Goal: Task Accomplishment & Management: Manage account settings

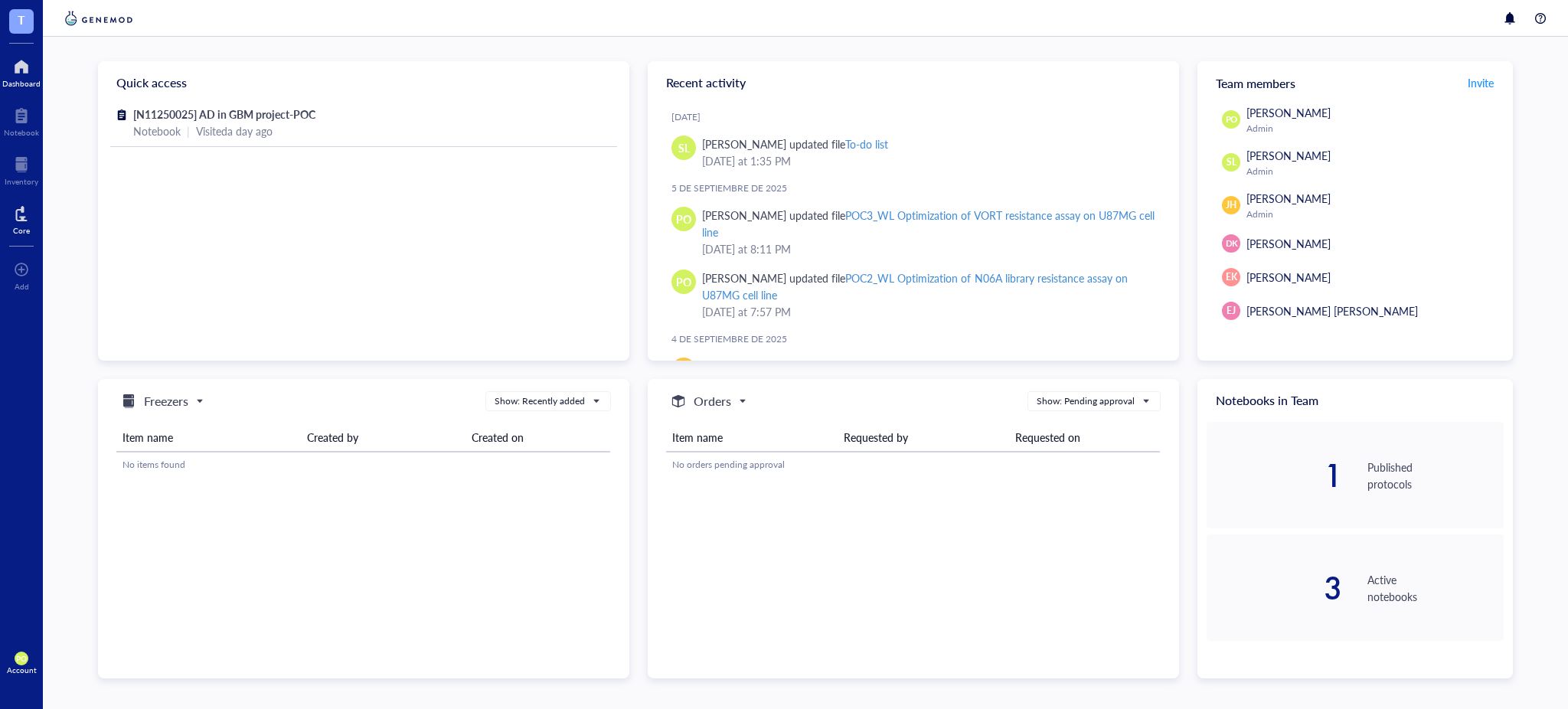
click at [30, 216] on div "Core" at bounding box center [22, 218] width 43 height 43
drag, startPoint x: 25, startPoint y: 218, endPoint x: 22, endPoint y: 226, distance: 8.5
click at [23, 218] on div at bounding box center [22, 214] width 17 height 24
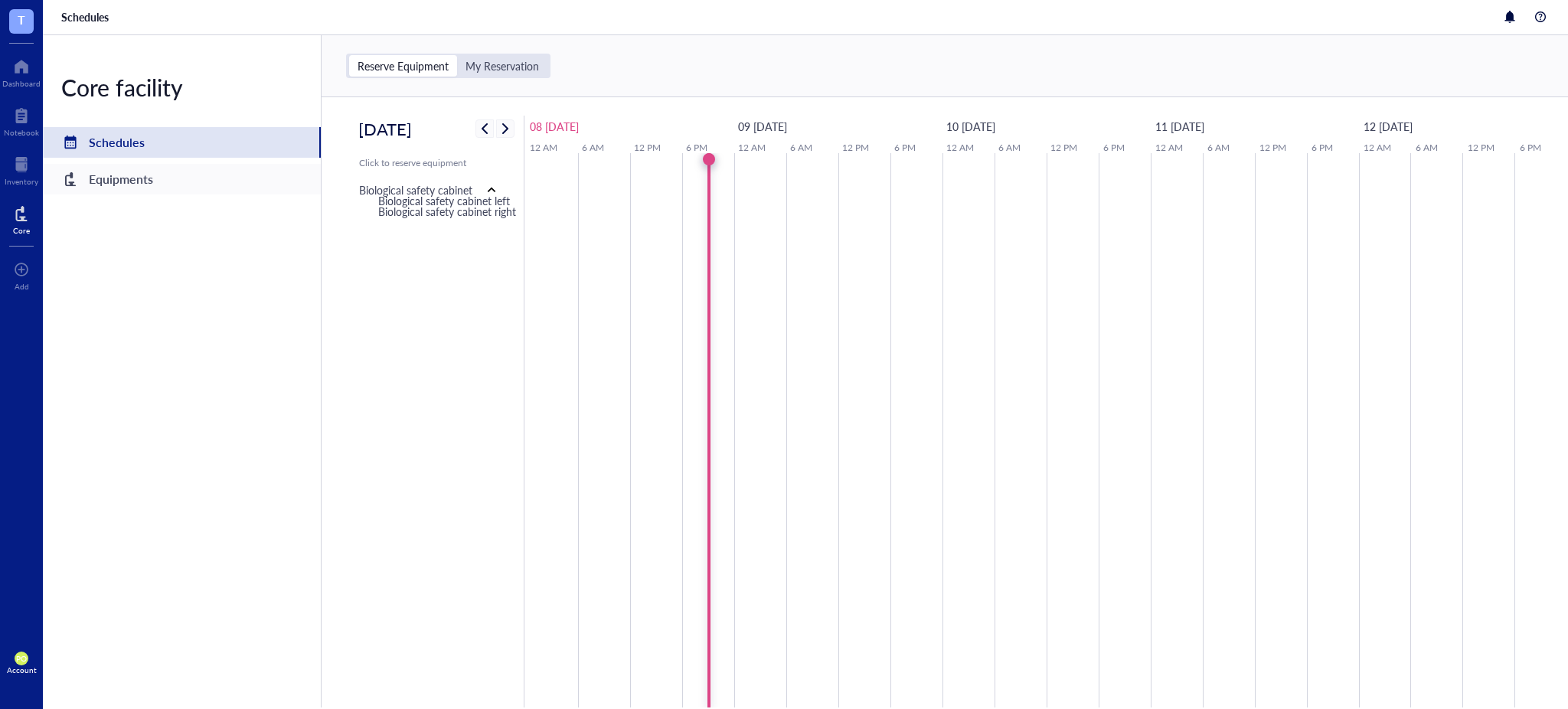
click at [119, 176] on div "Equipments" at bounding box center [121, 179] width 65 height 22
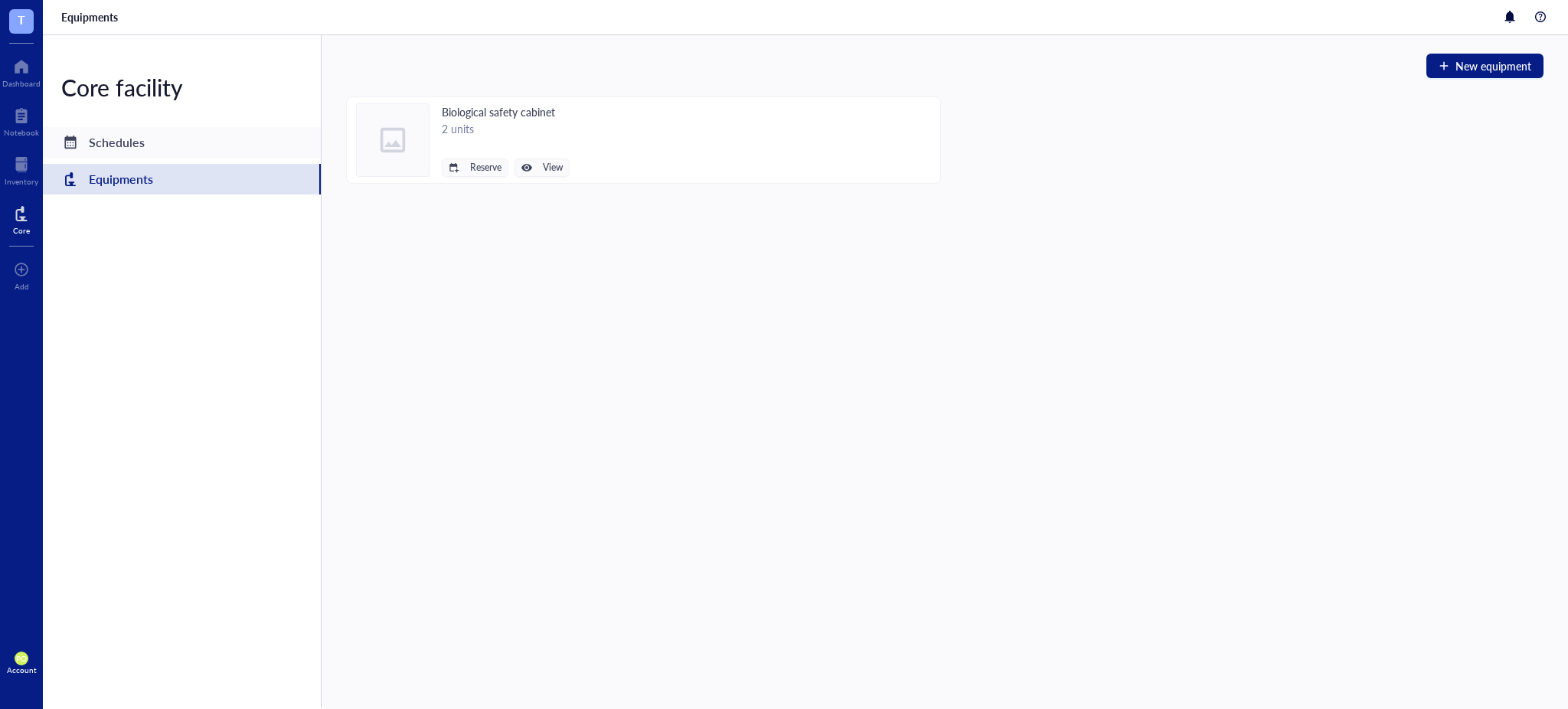
click at [187, 147] on div "Schedules" at bounding box center [182, 142] width 278 height 31
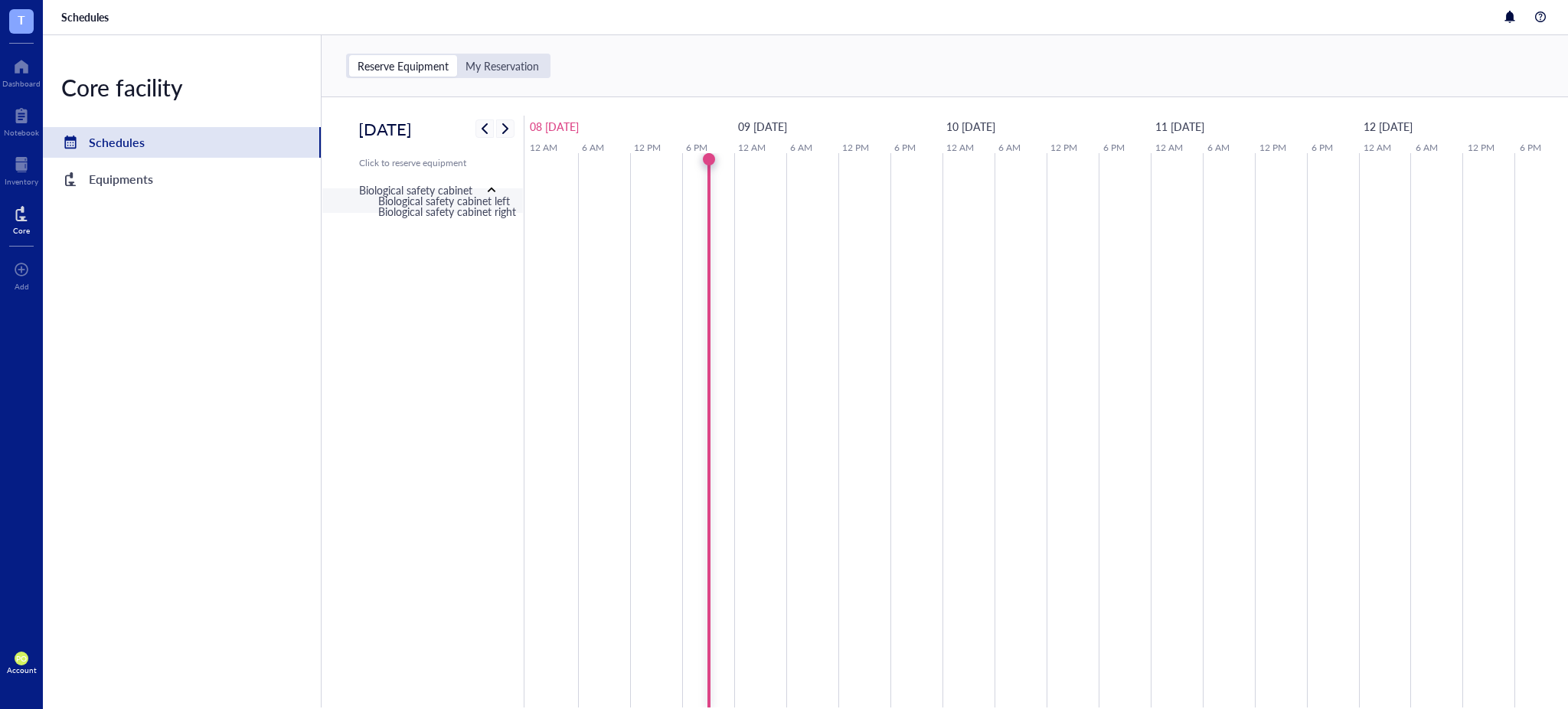
click at [476, 203] on div "Biological safety cabinet left" at bounding box center [444, 200] width 132 height 17
type input "[DATE]"
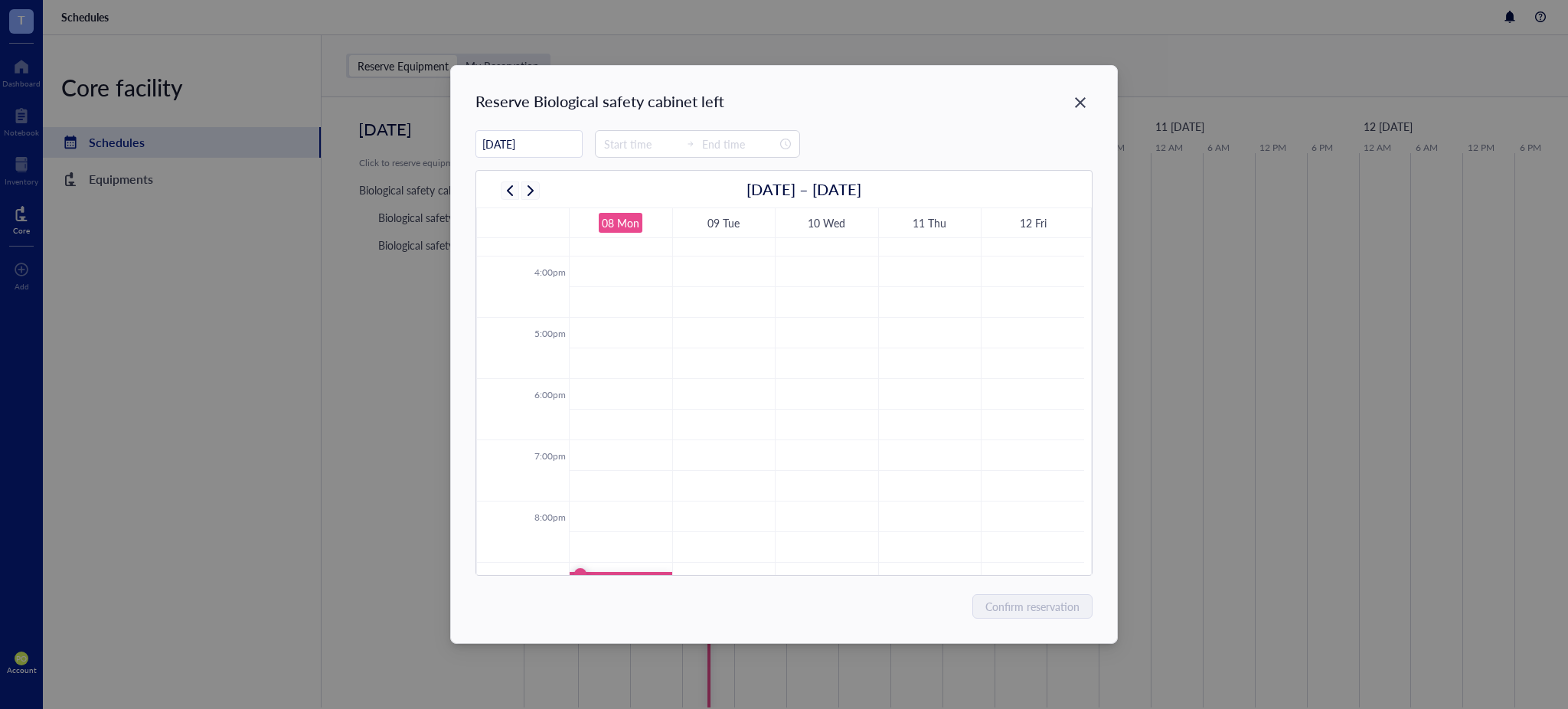
scroll to position [1133, 0]
drag, startPoint x: 617, startPoint y: 431, endPoint x: 612, endPoint y: 452, distance: 21.6
drag, startPoint x: 621, startPoint y: 431, endPoint x: 622, endPoint y: 450, distance: 19.0
click at [622, 450] on td at bounding box center [827, 438] width 515 height 31
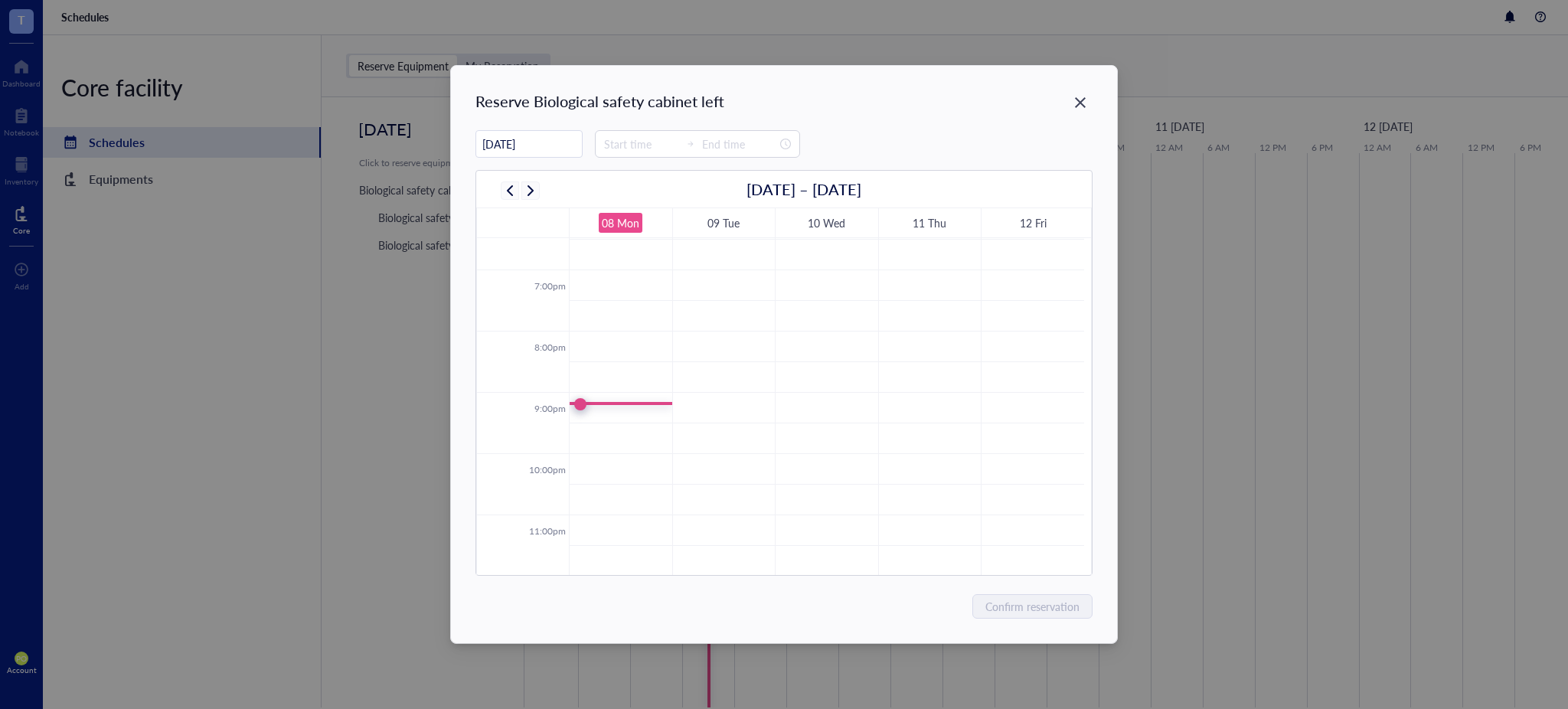
click at [604, 442] on td at bounding box center [827, 438] width 515 height 31
type input "21:45"
type input "22:15"
click at [604, 432] on td at bounding box center [827, 438] width 515 height 31
type input "21:30"
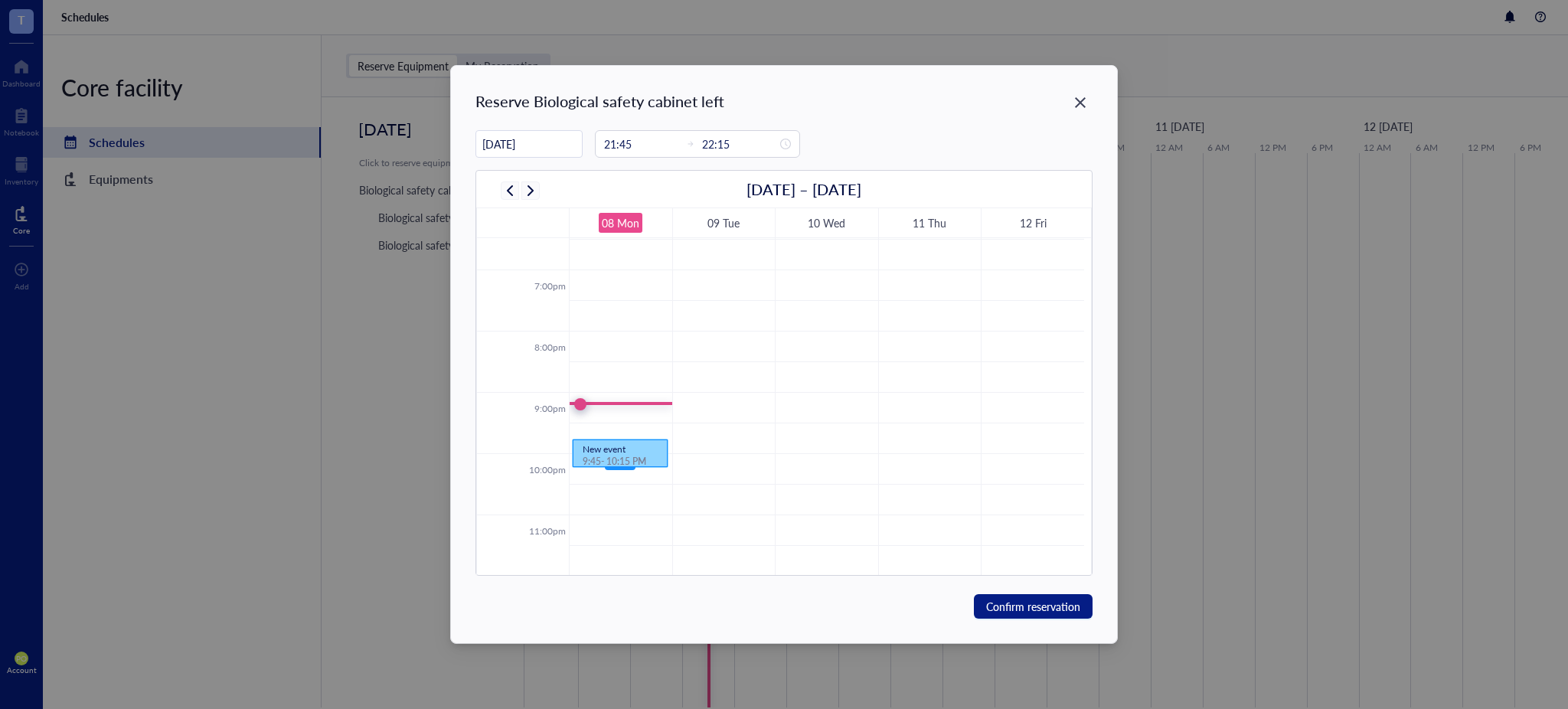
type input "22:00"
click at [1071, 602] on span "Confirm reservation" at bounding box center [1033, 607] width 95 height 17
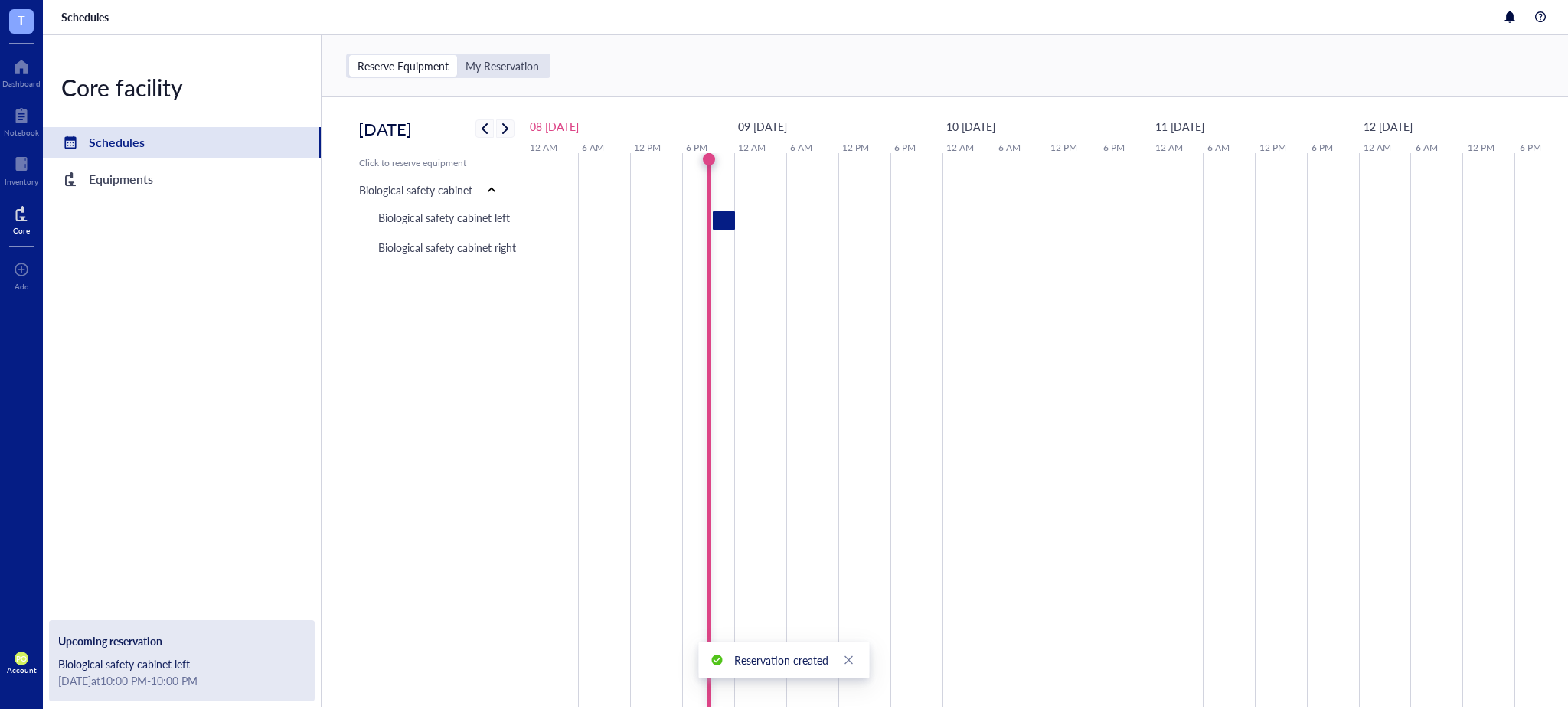
click at [725, 229] on div at bounding box center [725, 221] width 22 height 19
click at [784, 149] on span "Edit event" at bounding box center [777, 145] width 48 height 17
type input "[DATE]"
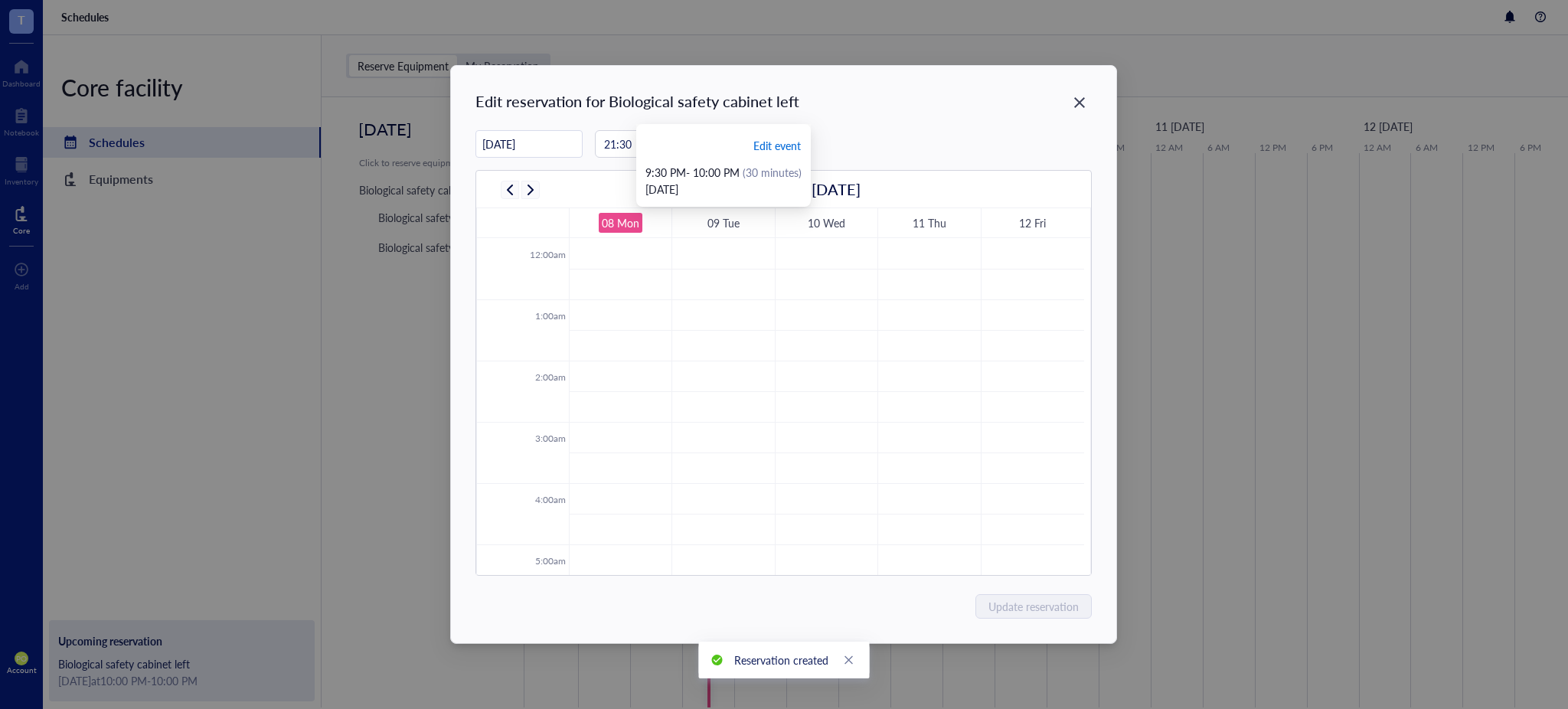
scroll to position [368, 0]
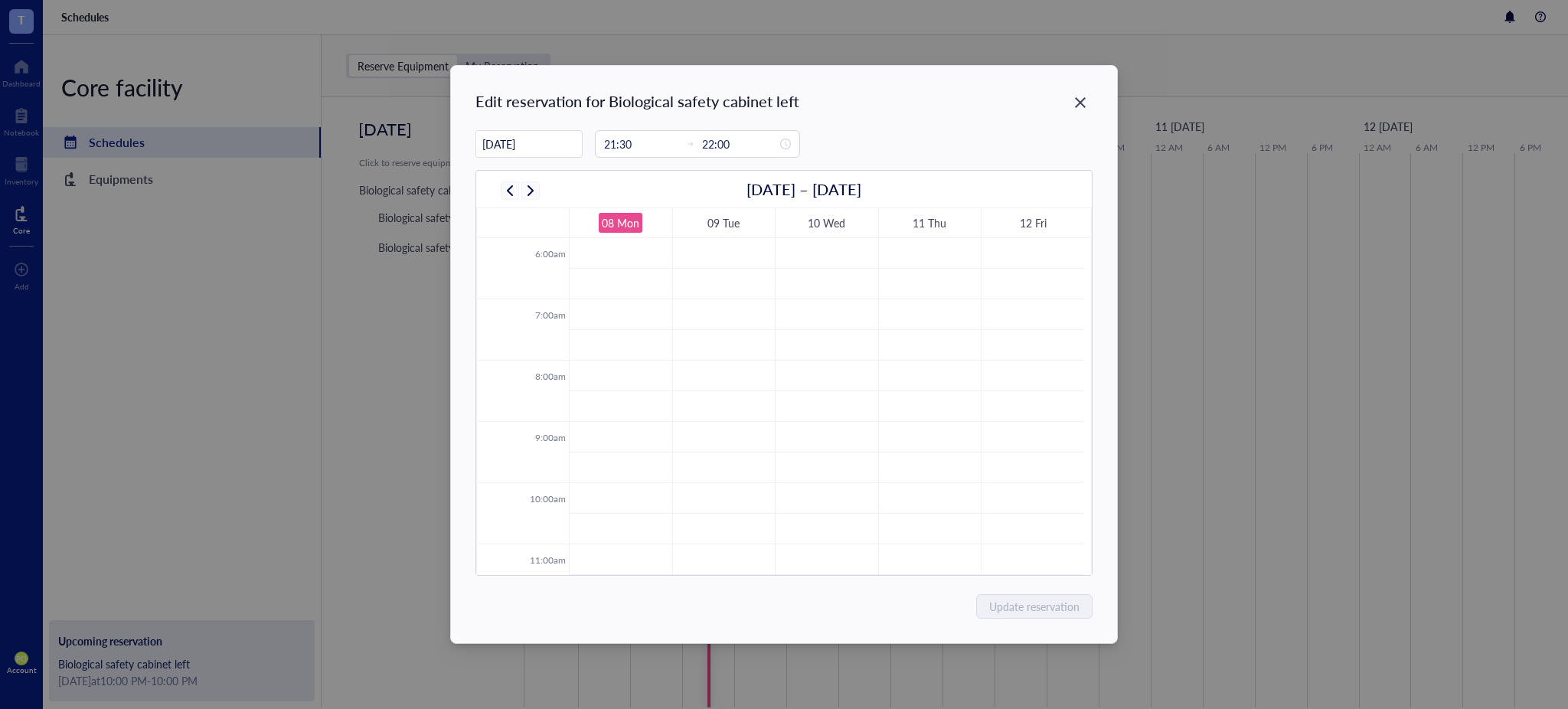
click at [1083, 101] on icon "Close" at bounding box center [1079, 102] width 10 height 10
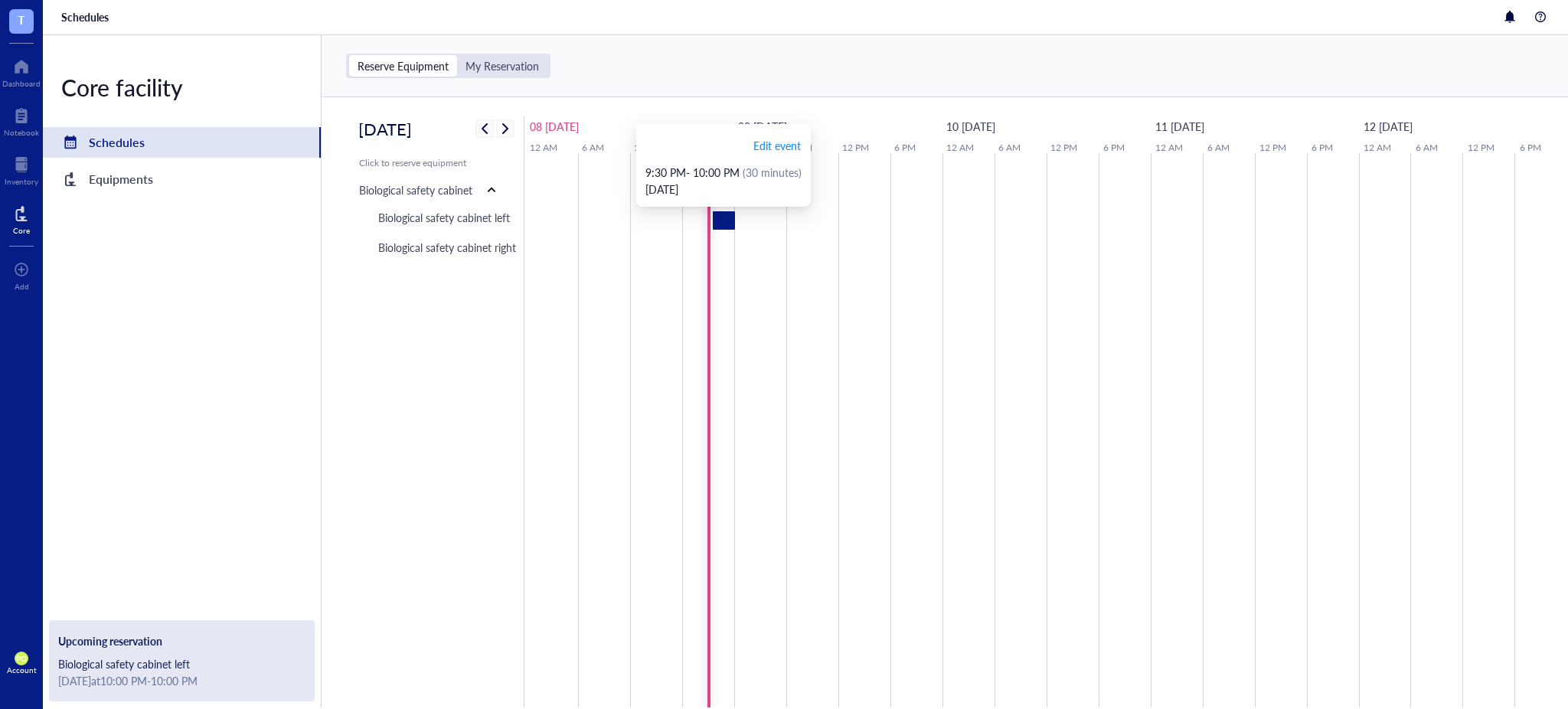
click at [725, 224] on div at bounding box center [725, 221] width 22 height 19
drag, startPoint x: 725, startPoint y: 224, endPoint x: 789, endPoint y: 144, distance: 102.4
click at [789, 144] on span "Edit event" at bounding box center [777, 145] width 48 height 17
type input "[DATE]"
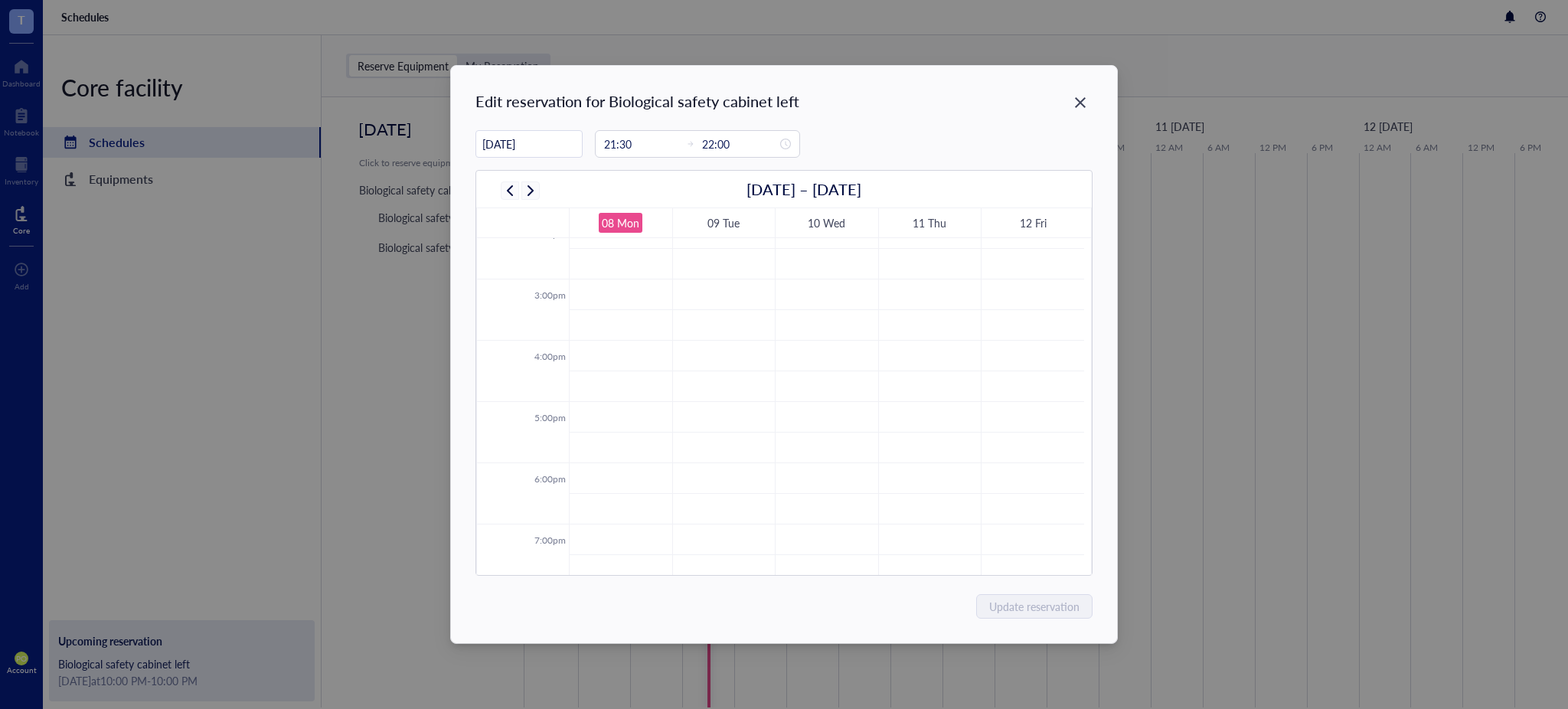
scroll to position [1133, 0]
click at [641, 442] on span "9:30 - 10:00 PM" at bounding box center [614, 447] width 64 height 13
click at [641, 437] on div "My event" at bounding box center [620, 434] width 75 height 13
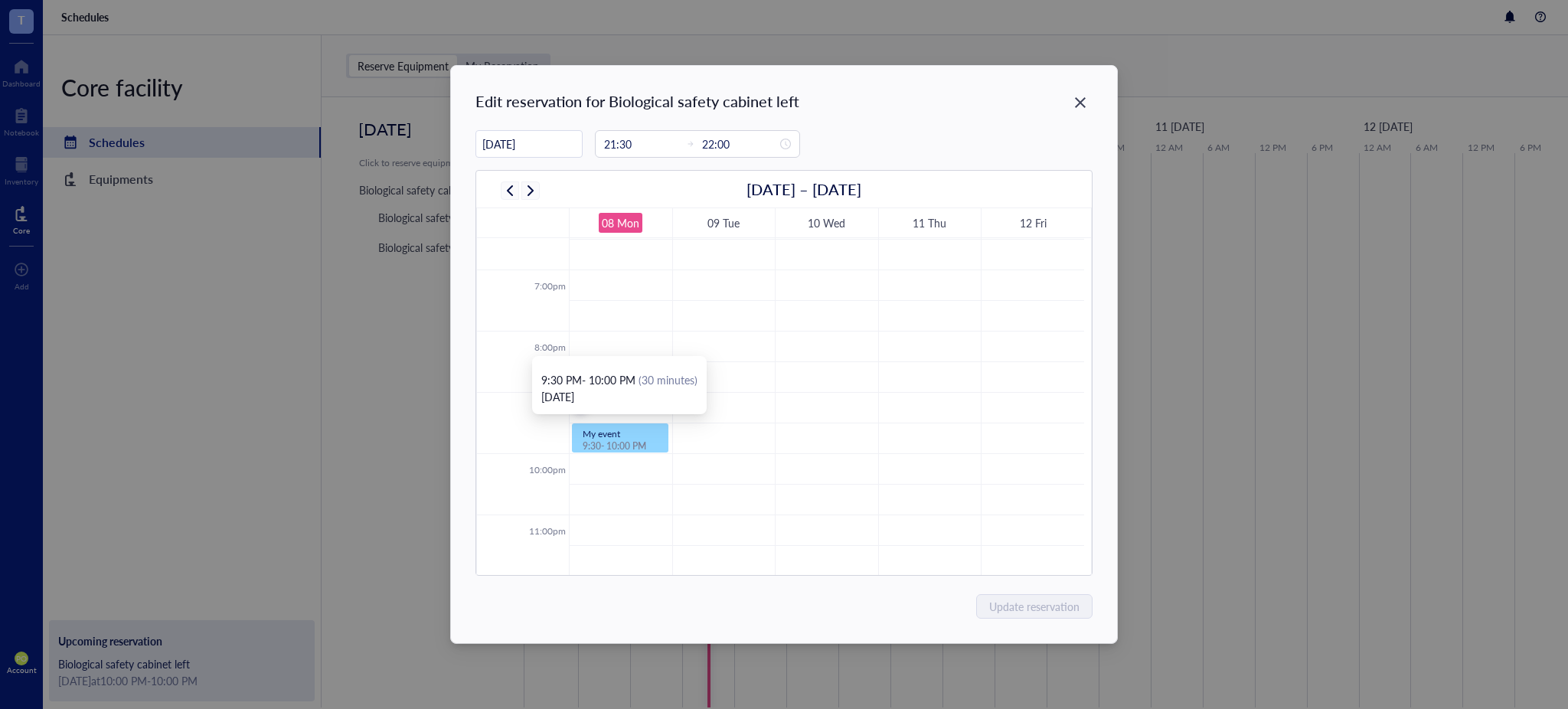
drag, startPoint x: 608, startPoint y: 437, endPoint x: 652, endPoint y: 473, distance: 56.9
click at [619, 450] on div at bounding box center [620, 451] width 95 height 7
drag, startPoint x: 619, startPoint y: 450, endPoint x: 623, endPoint y: 430, distance: 20.4
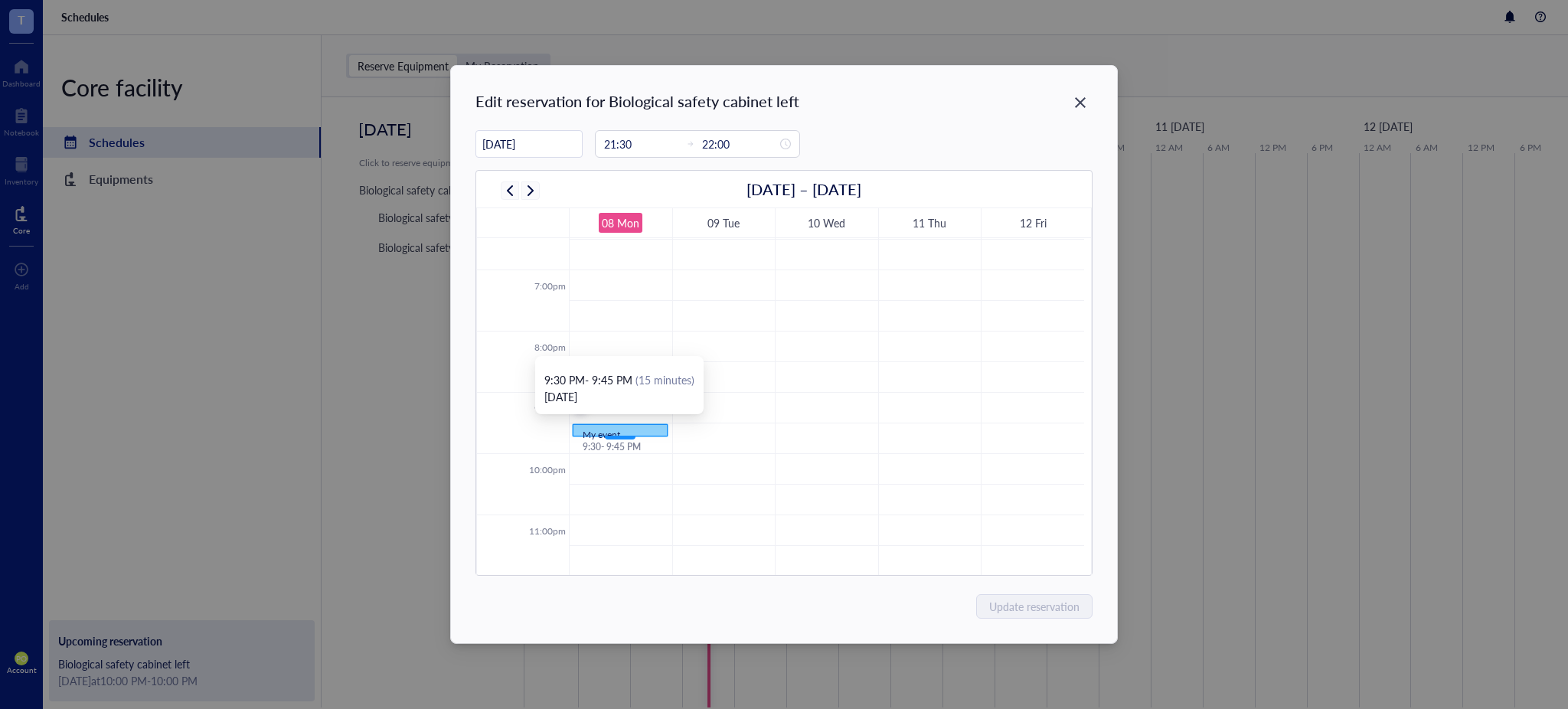
type input "21:45"
click at [625, 437] on link "My event 9:30 - 9:45 PM" at bounding box center [620, 430] width 96 height 14
drag, startPoint x: 625, startPoint y: 439, endPoint x: 624, endPoint y: 417, distance: 22.0
drag, startPoint x: 621, startPoint y: 431, endPoint x: 621, endPoint y: 440, distance: 9.0
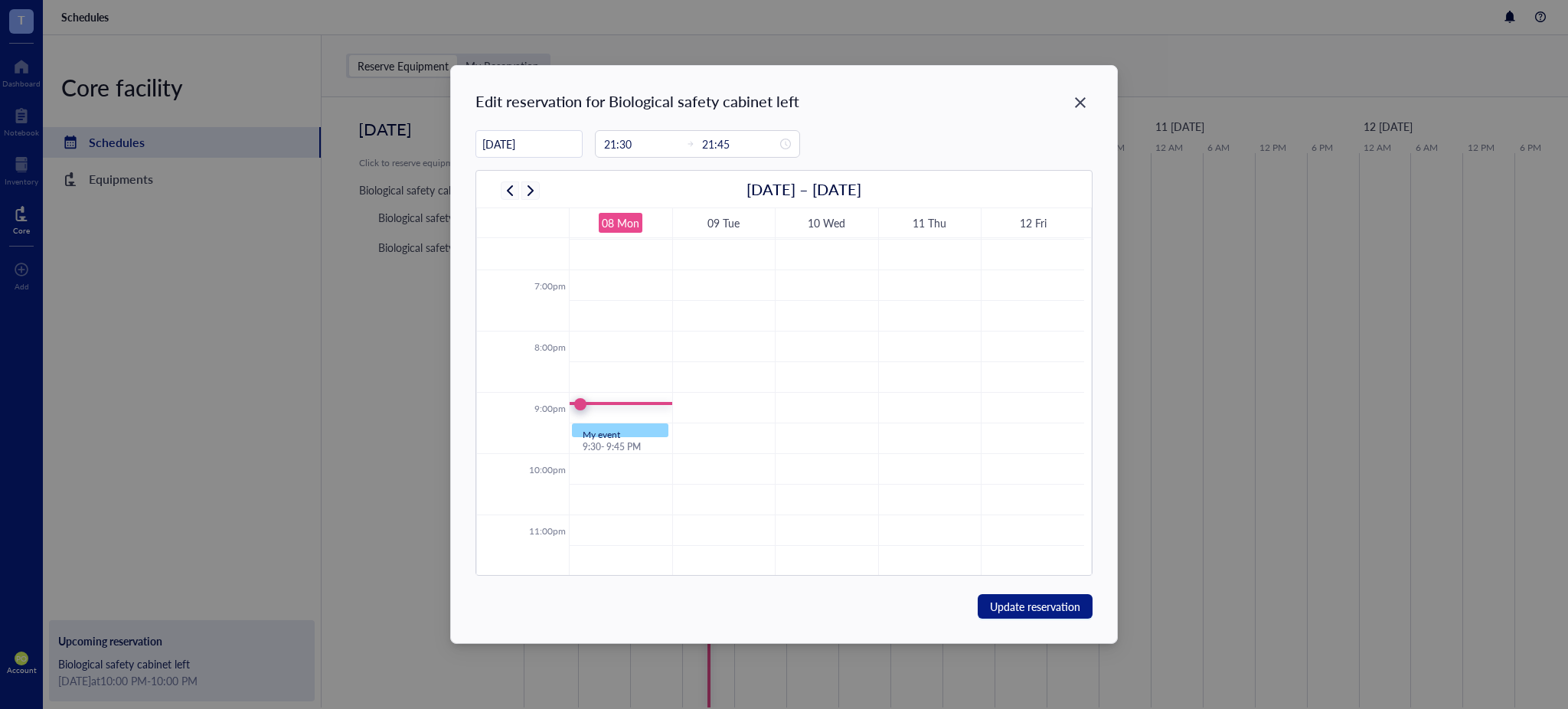
click at [621, 434] on link "My event 9:30 - 9:45 PM" at bounding box center [620, 430] width 96 height 14
click at [620, 434] on div at bounding box center [620, 436] width 95 height 7
click at [622, 441] on div "9:30 - 9:45 PM" at bounding box center [620, 447] width 75 height 12
click at [1073, 104] on icon "Close" at bounding box center [1080, 103] width 15 height 15
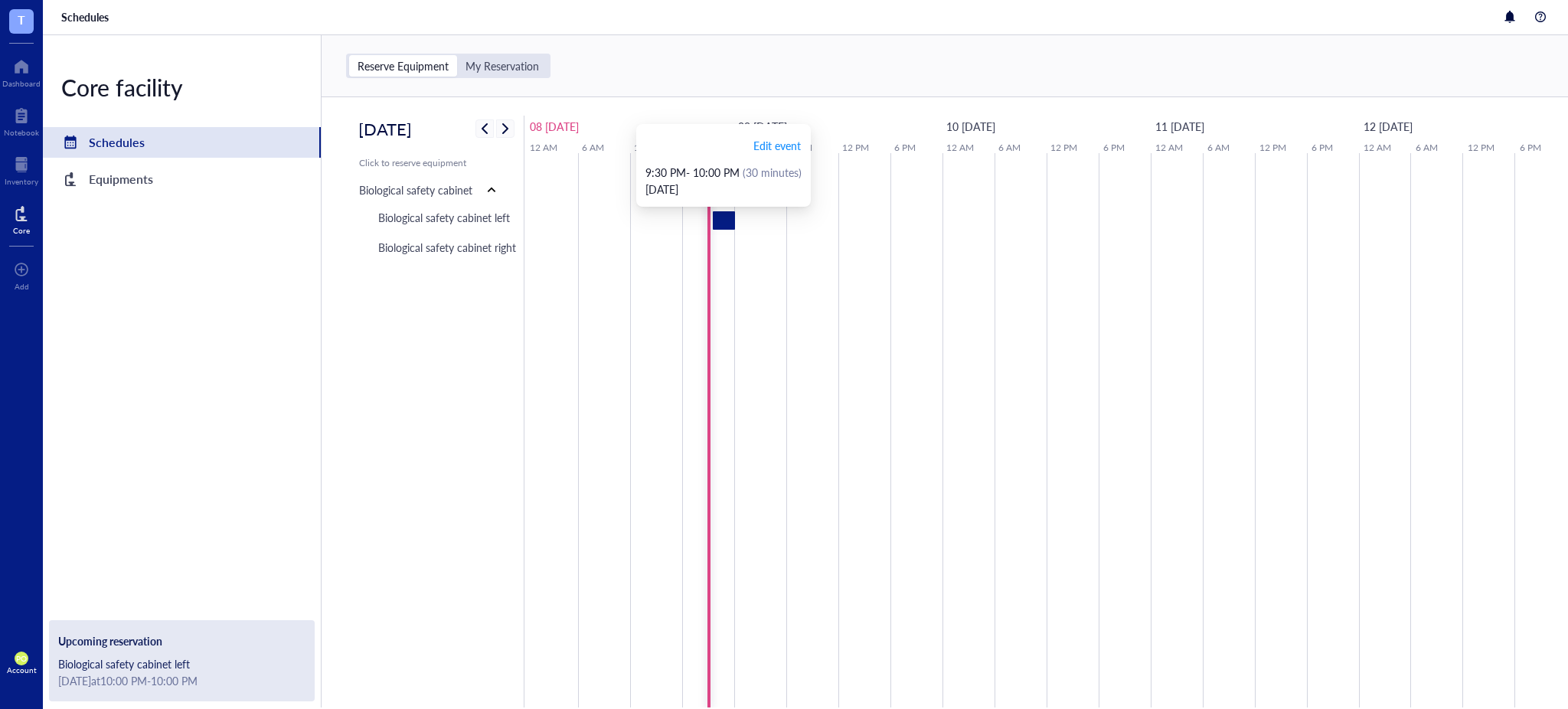
click at [725, 216] on div at bounding box center [725, 221] width 22 height 19
click at [780, 151] on span "Edit event" at bounding box center [777, 145] width 48 height 17
type input "[DATE]"
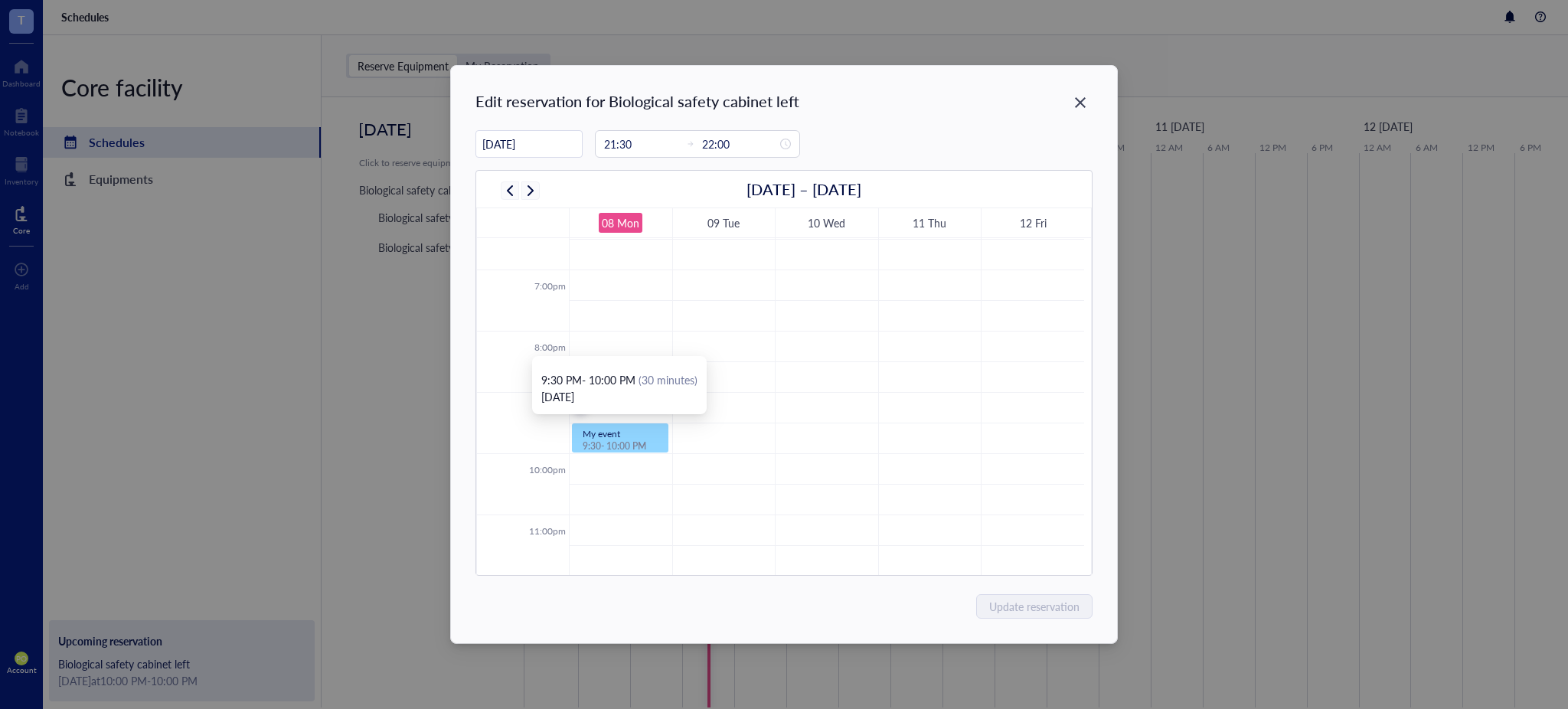
drag, startPoint x: 608, startPoint y: 442, endPoint x: 623, endPoint y: 344, distance: 99.1
drag, startPoint x: 621, startPoint y: 436, endPoint x: 618, endPoint y: 367, distance: 69.1
click at [621, 365] on body "T Dashboard Notebook Inventory Core To pick up a draggable item, press the spac…" at bounding box center [784, 354] width 1568 height 709
click at [611, 448] on div at bounding box center [621, 450] width 94 height 4
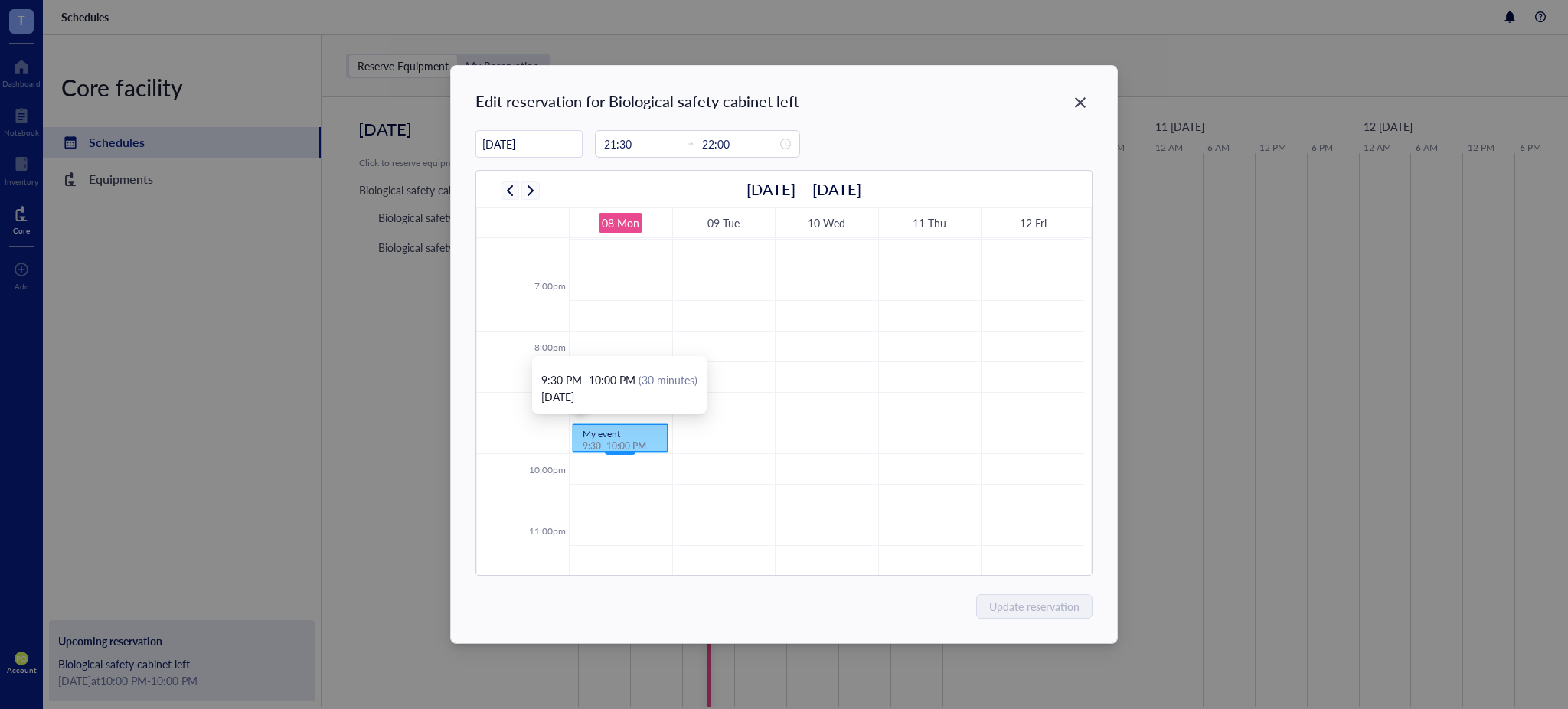
click at [610, 448] on div at bounding box center [621, 450] width 94 height 4
drag, startPoint x: 614, startPoint y: 428, endPoint x: 623, endPoint y: 303, distance: 125.3
click at [639, 147] on input "21:30" at bounding box center [641, 144] width 75 height 17
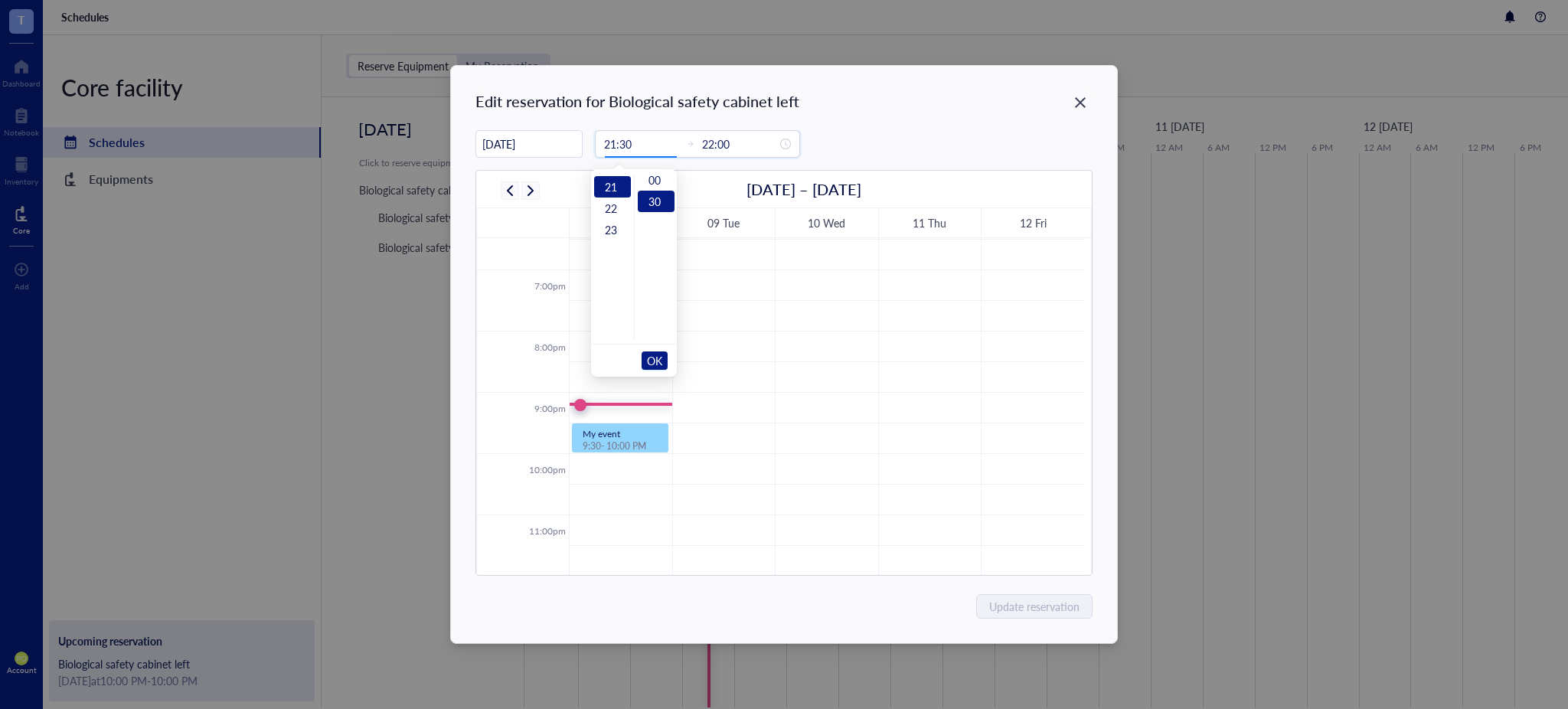
scroll to position [0, 0]
type input "21:30"
drag, startPoint x: 637, startPoint y: 139, endPoint x: 589, endPoint y: 130, distance: 48.8
click at [590, 130] on div "[DATE] 21:30 22:00" at bounding box center [784, 143] width 616 height 27
type input "21:30"
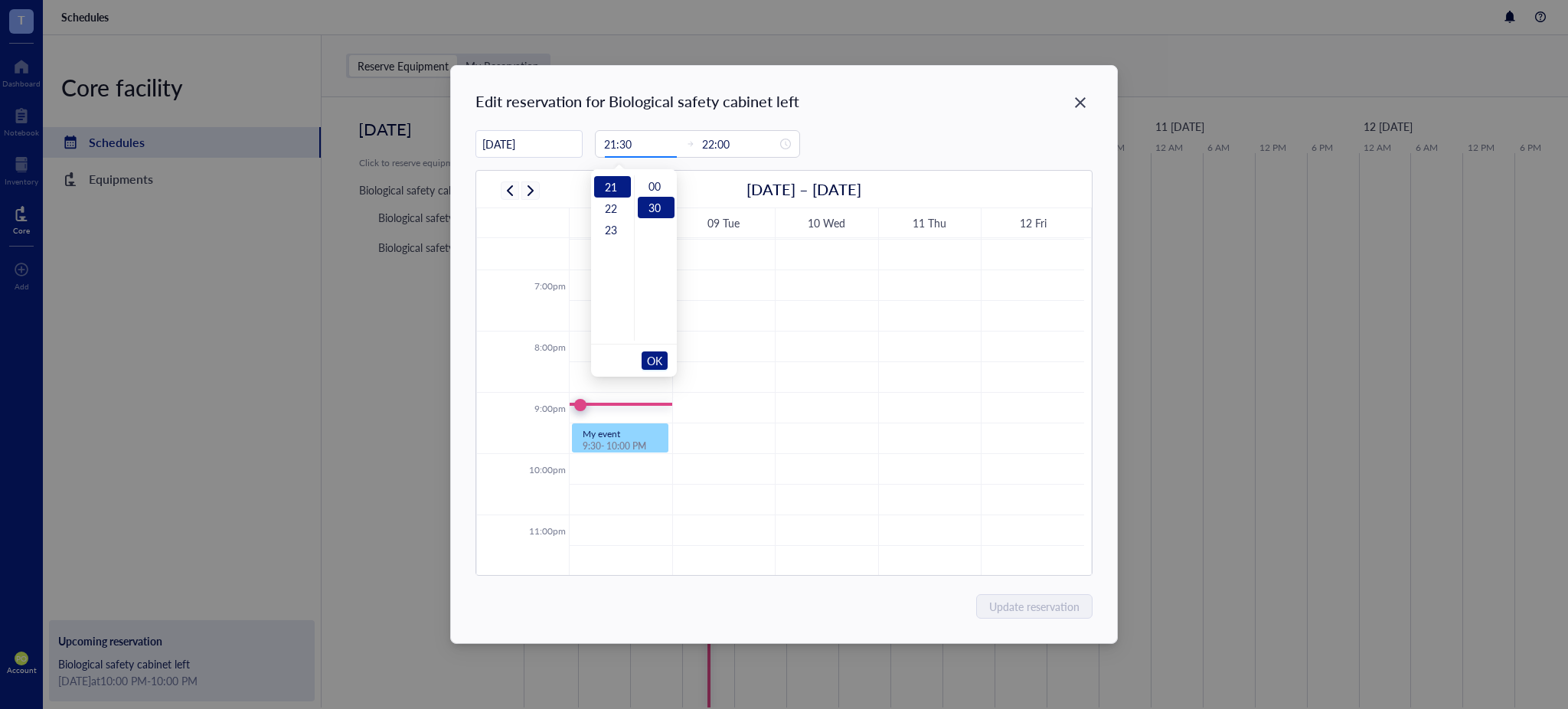
click at [860, 150] on div "[DATE] 21:30 22:00" at bounding box center [784, 143] width 616 height 27
drag, startPoint x: 654, startPoint y: 141, endPoint x: 524, endPoint y: 140, distance: 130.0
click at [524, 140] on div "[DATE] 21:30 22:00" at bounding box center [784, 143] width 616 height 27
click at [781, 145] on icon "close-circle" at bounding box center [785, 143] width 10 height 10
click at [894, 123] on div "Edit reservation for Biological safety cabinet left [DATE] [DATE] – [DATE] 08 M…" at bounding box center [784, 354] width 666 height 578
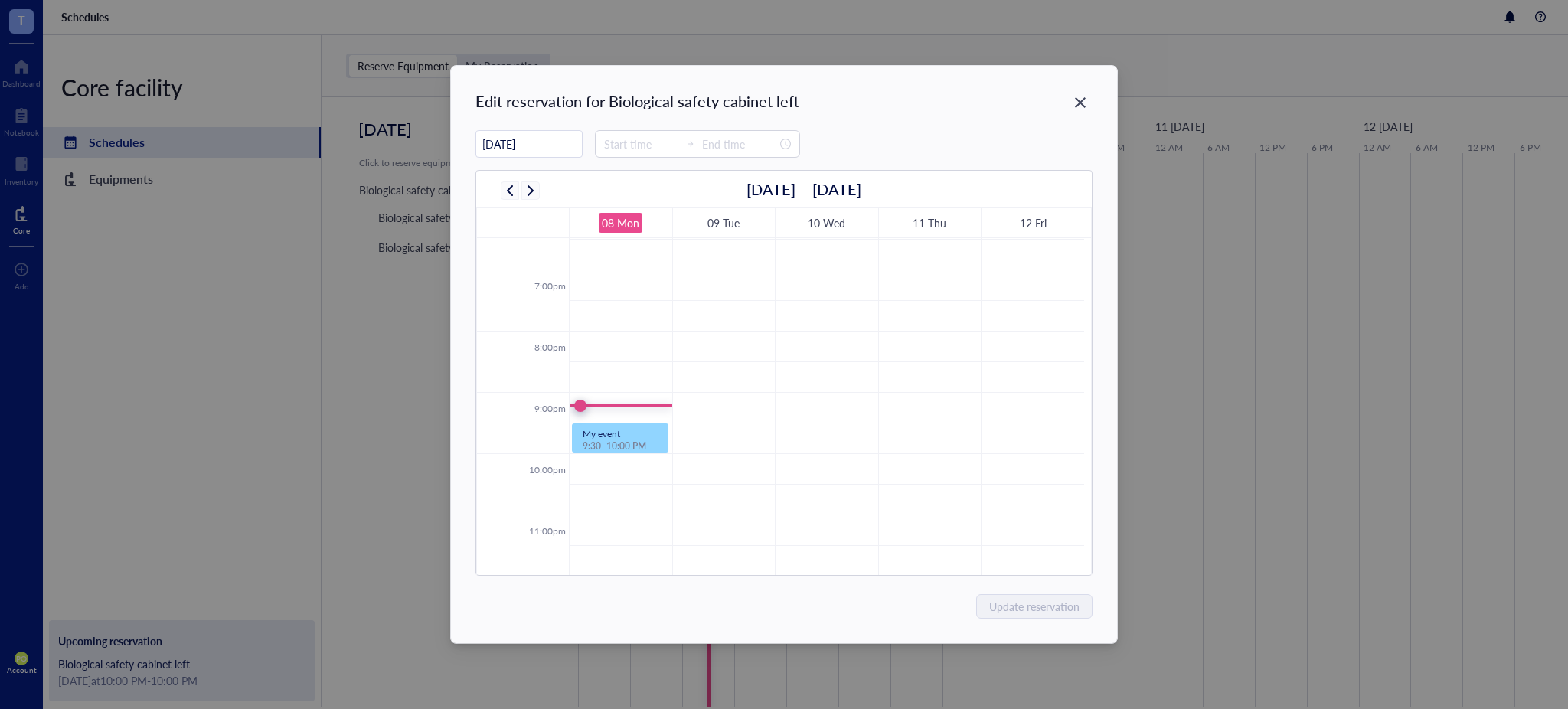
click at [966, 124] on div "Edit reservation for Biological safety cabinet left [DATE] [DATE] – [DATE] 08 M…" at bounding box center [784, 354] width 666 height 578
click at [965, 122] on div "Edit reservation for Biological safety cabinet left [DATE] [DATE] – [DATE] 08 M…" at bounding box center [784, 354] width 666 height 578
click at [629, 428] on div "My event" at bounding box center [620, 434] width 75 height 13
drag, startPoint x: 630, startPoint y: 424, endPoint x: 616, endPoint y: 305, distance: 119.8
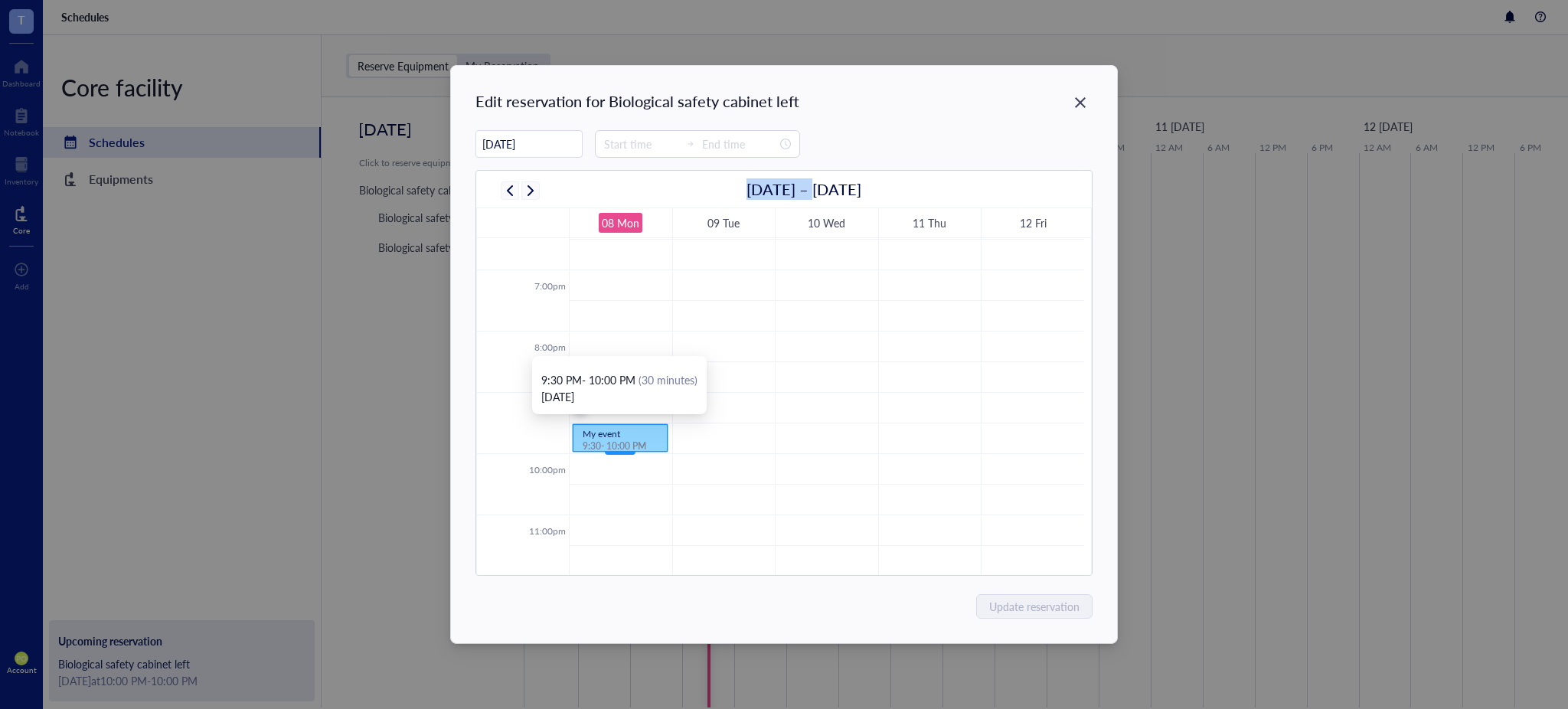
click at [613, 442] on span "9:30 - 10:00 PM" at bounding box center [614, 447] width 64 height 13
click at [613, 441] on span "9:30 - 10:00 PM" at bounding box center [614, 447] width 64 height 13
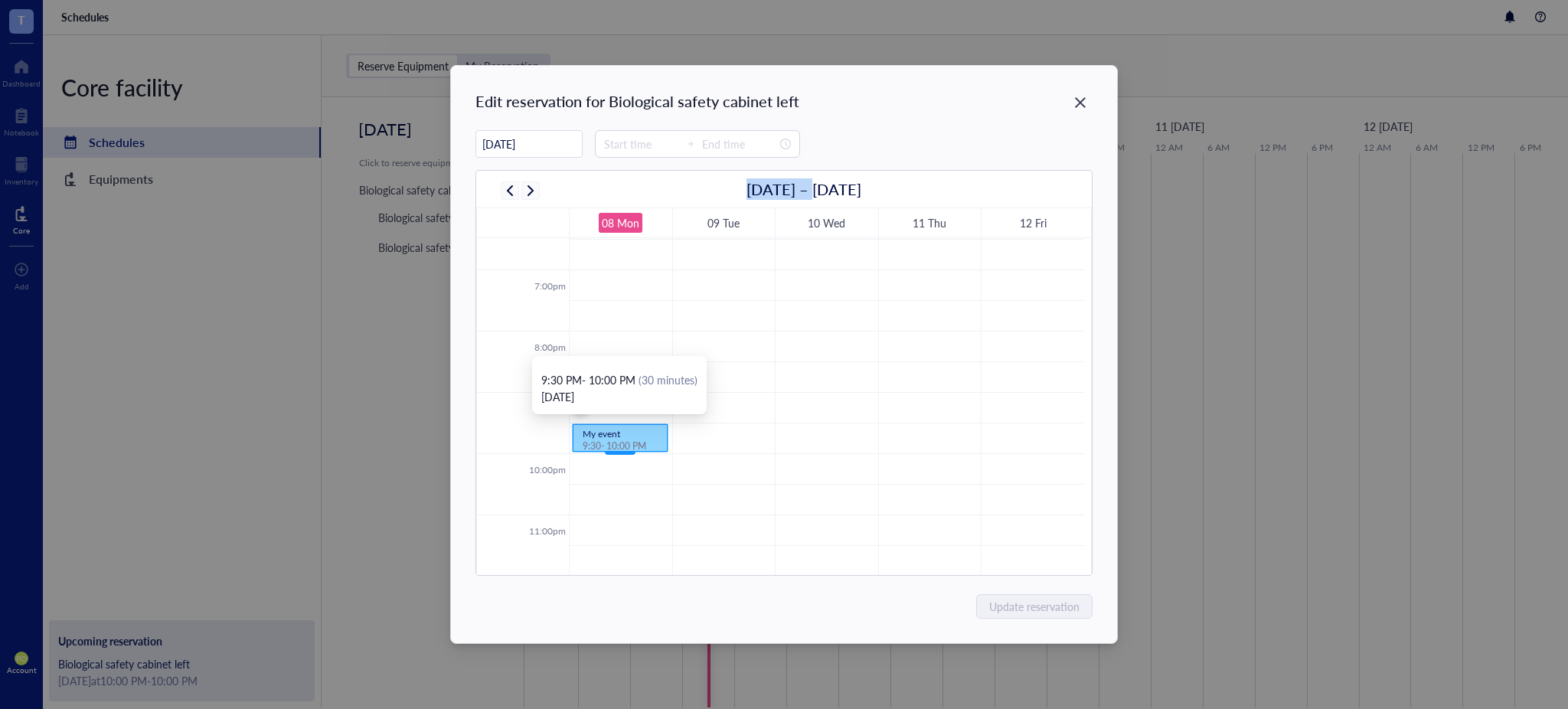
click at [613, 441] on span "9:30 - 10:00 PM" at bounding box center [614, 447] width 64 height 13
drag, startPoint x: 624, startPoint y: 450, endPoint x: 632, endPoint y: 426, distance: 25.3
drag, startPoint x: 623, startPoint y: 449, endPoint x: 623, endPoint y: 431, distance: 18.0
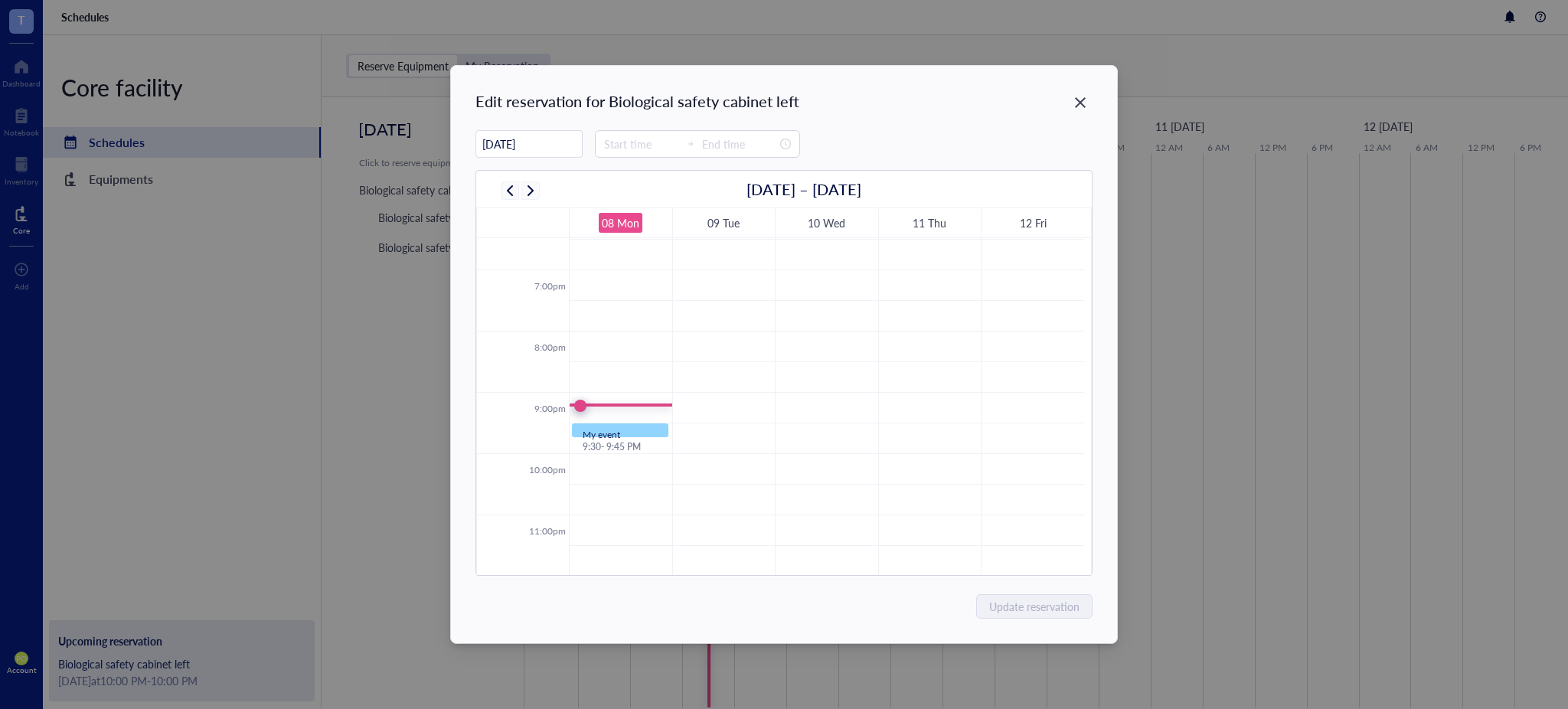
click at [882, 138] on div "[DATE]" at bounding box center [784, 143] width 616 height 27
drag, startPoint x: 629, startPoint y: 387, endPoint x: 651, endPoint y: 389, distance: 22.1
click at [651, 389] on div "9:30 PM - 9:45 PM (15 minutes) [DATE]" at bounding box center [620, 389] width 150 height 34
click at [682, 393] on div "[DATE]" at bounding box center [620, 397] width 150 height 17
drag, startPoint x: 681, startPoint y: 393, endPoint x: 541, endPoint y: 356, distance: 144.8
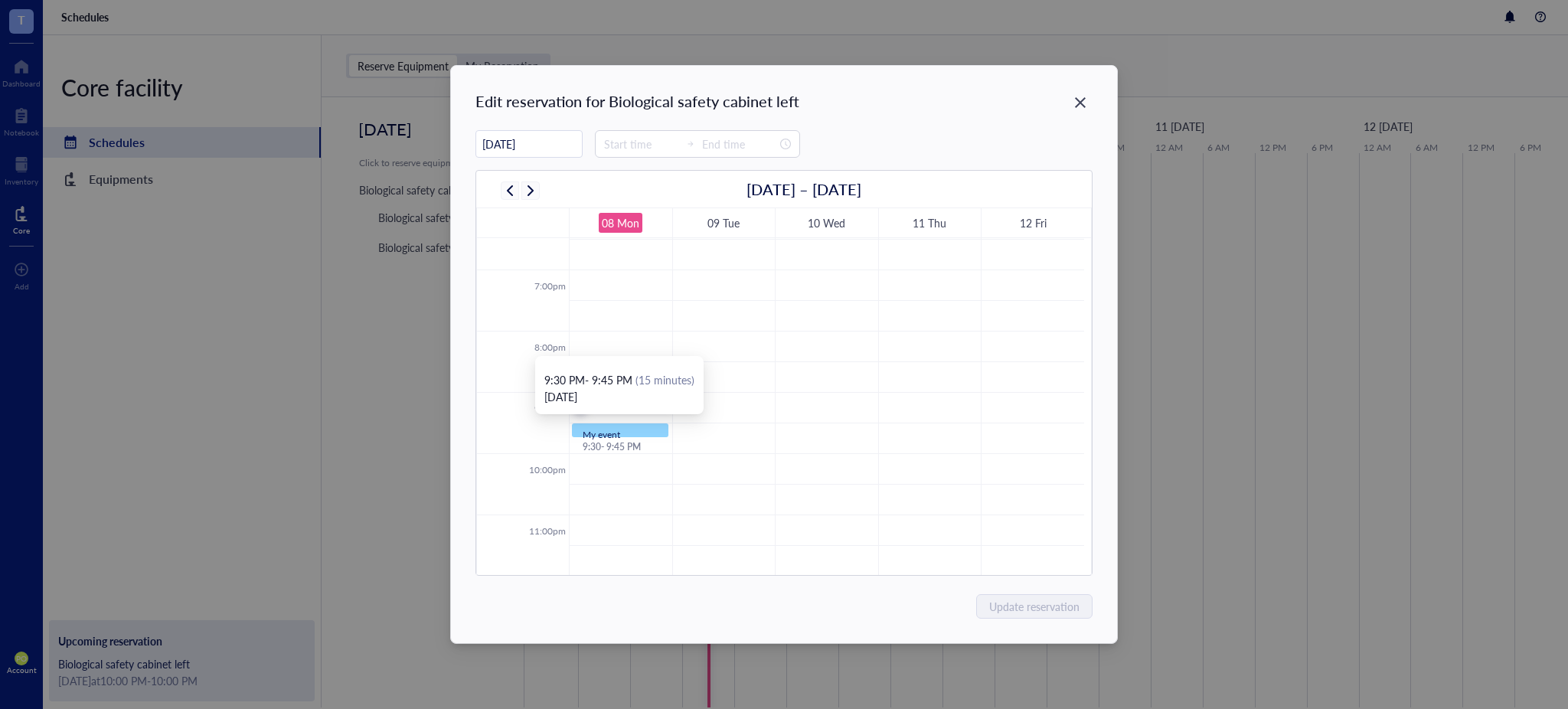
click at [541, 356] on body "T Dashboard Notebook Inventory Core To pick up a draggable item, press the spac…" at bounding box center [784, 354] width 1568 height 709
click at [652, 432] on div "My event 9:30 - 9:45 PM" at bounding box center [620, 430] width 95 height 12
click at [630, 431] on div "My event" at bounding box center [620, 436] width 75 height 9
click at [629, 431] on div "My event" at bounding box center [620, 436] width 75 height 9
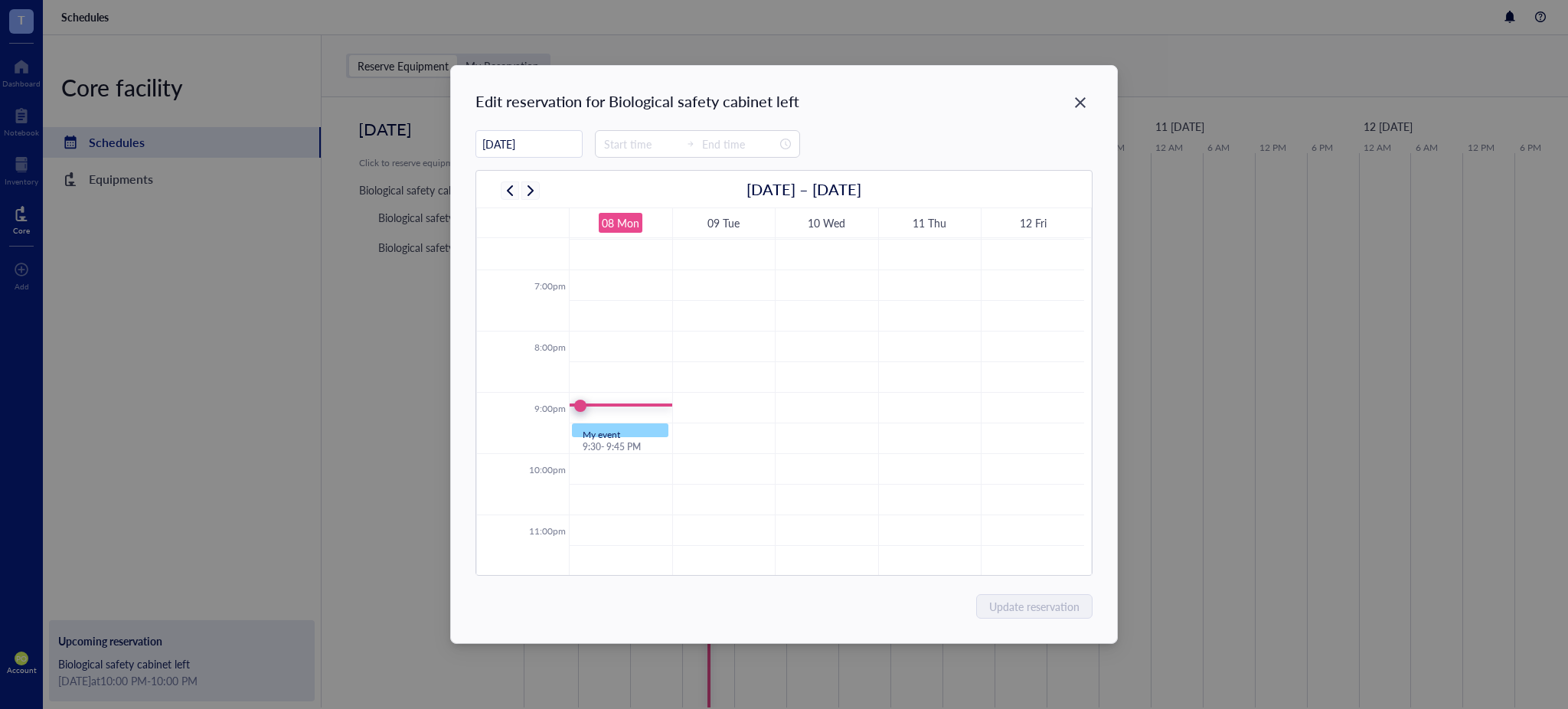
click at [803, 161] on div "[DATE] [DATE] – [DATE] 08 Mon 09 Tue 10 Wed 11 Thu 12 Fri 12:00am 1:00am 2:00am…" at bounding box center [784, 353] width 616 height 446
click at [632, 434] on div at bounding box center [620, 436] width 95 height 7
click at [1086, 104] on icon "Close" at bounding box center [1080, 103] width 15 height 15
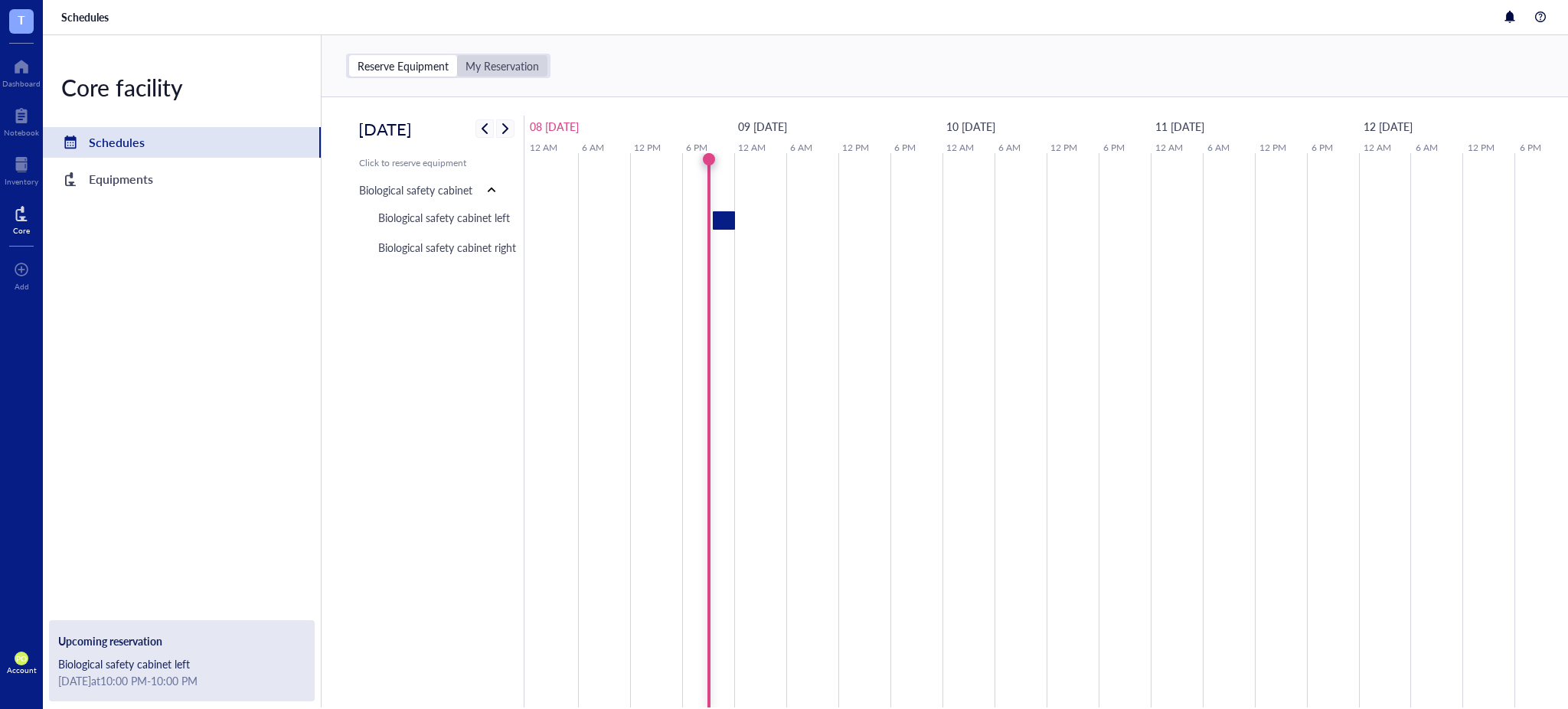
click at [524, 66] on div "My Reservation" at bounding box center [502, 66] width 74 height 14
click at [457, 55] on input "My Reservation" at bounding box center [457, 55] width 0 height 0
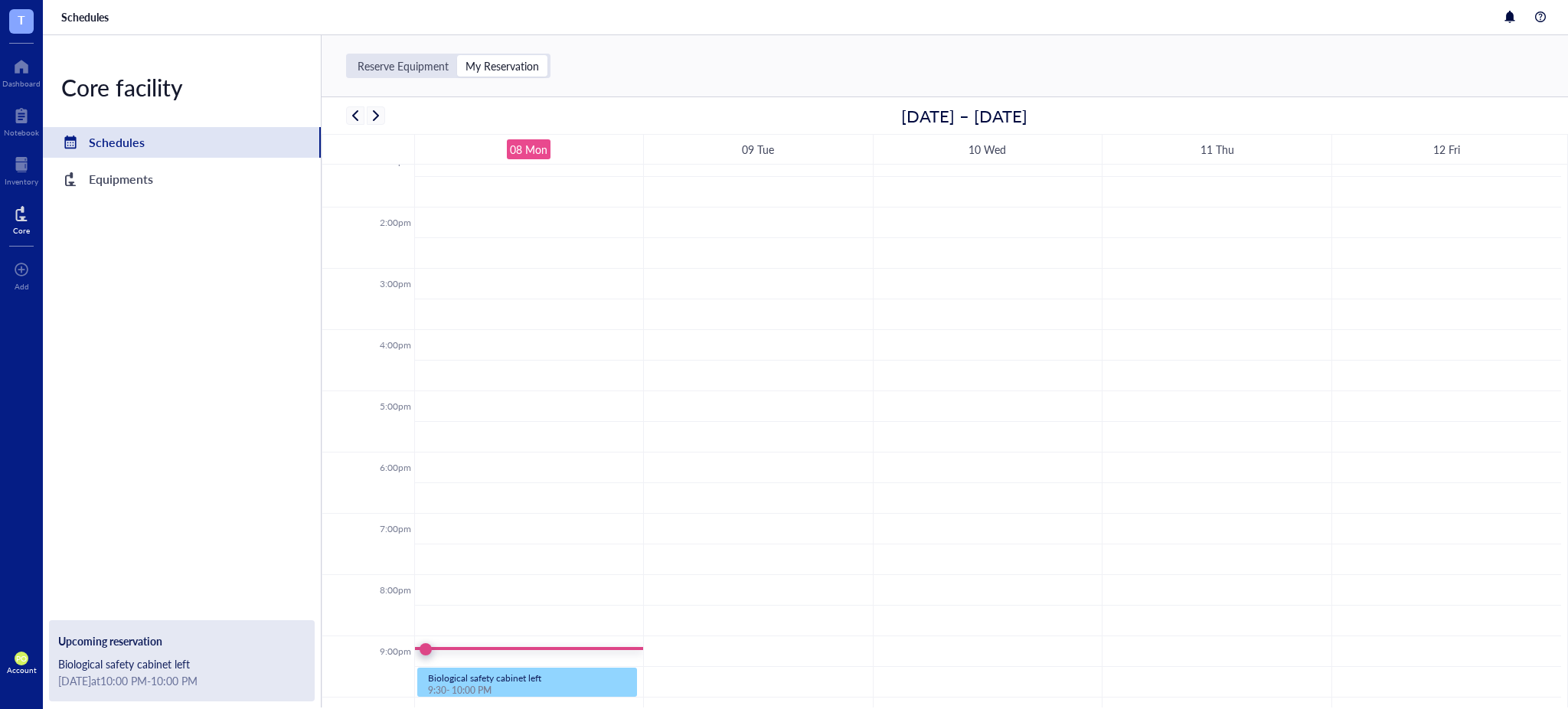
scroll to position [926, 0]
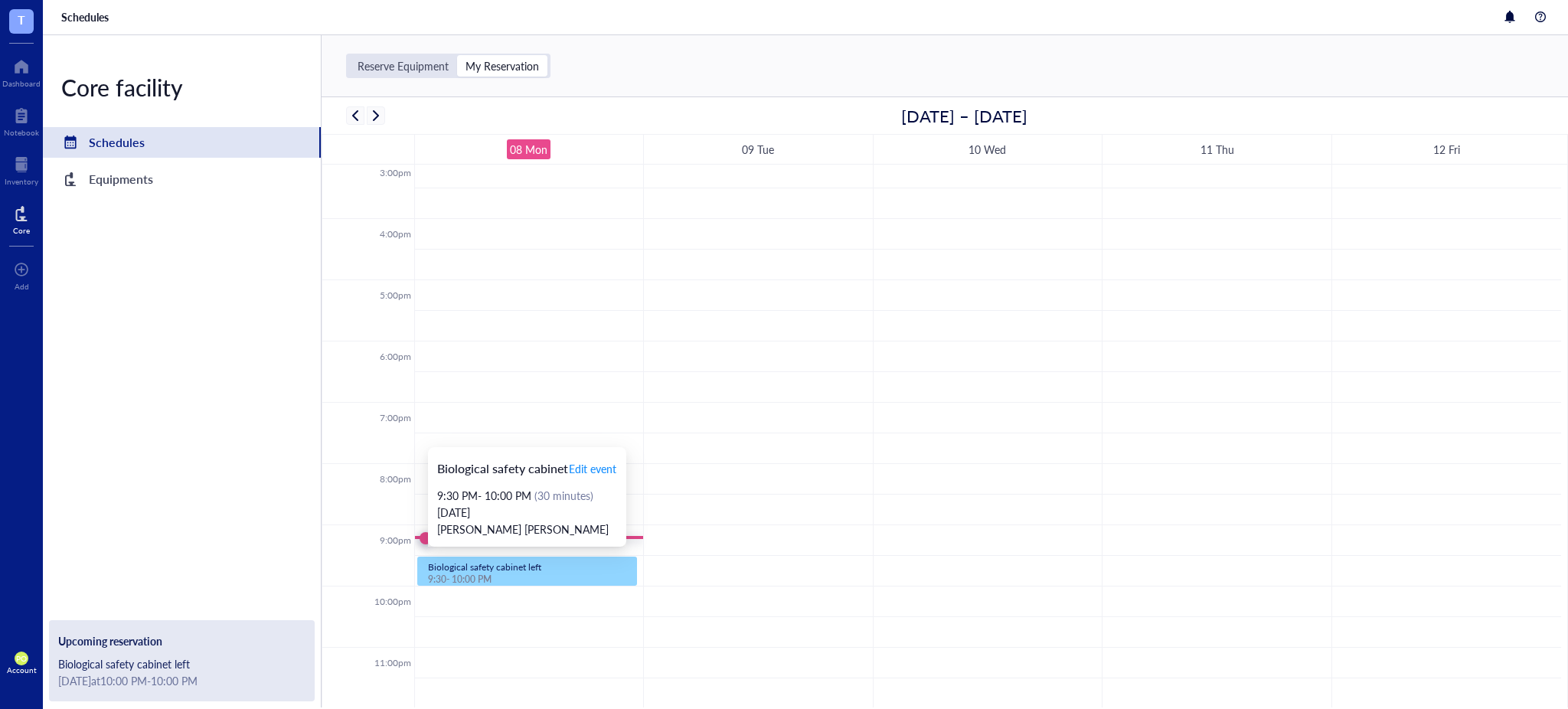
click at [503, 578] on div "9:30 - 10:00 PM" at bounding box center [527, 580] width 198 height 12
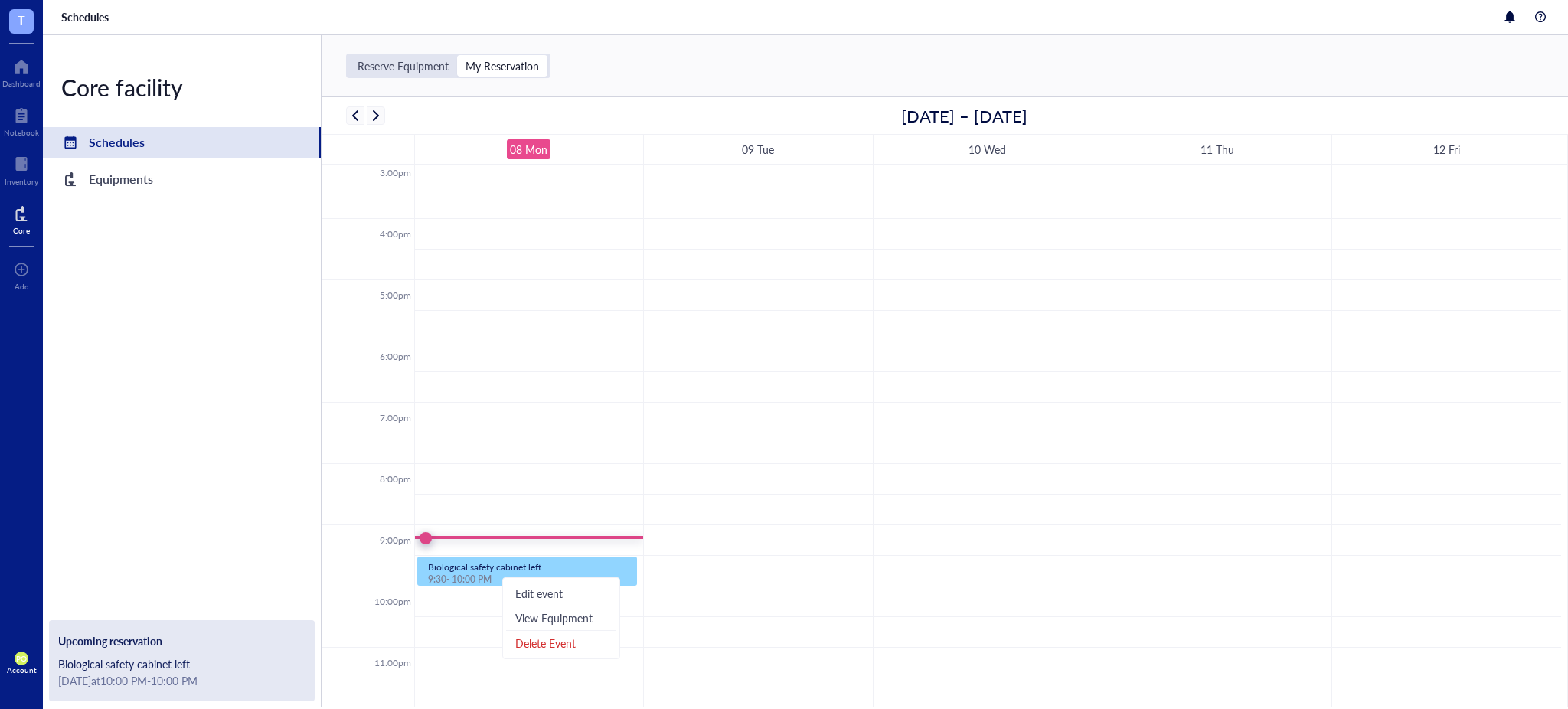
click at [585, 650] on div "Delete Event" at bounding box center [562, 643] width 110 height 24
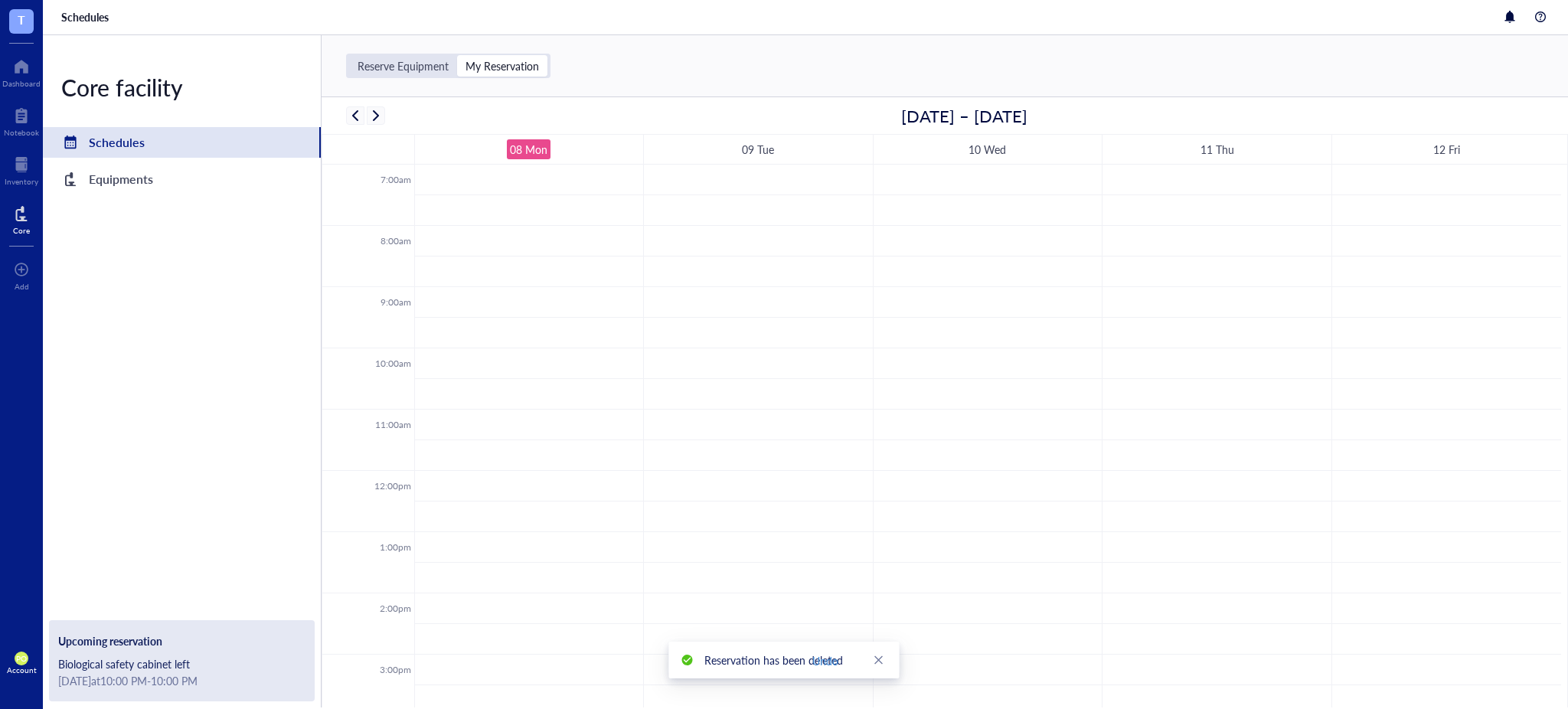
scroll to position [0, 0]
click at [16, 81] on div "Dashboard" at bounding box center [21, 83] width 38 height 9
